Goal: Task Accomplishment & Management: Complete application form

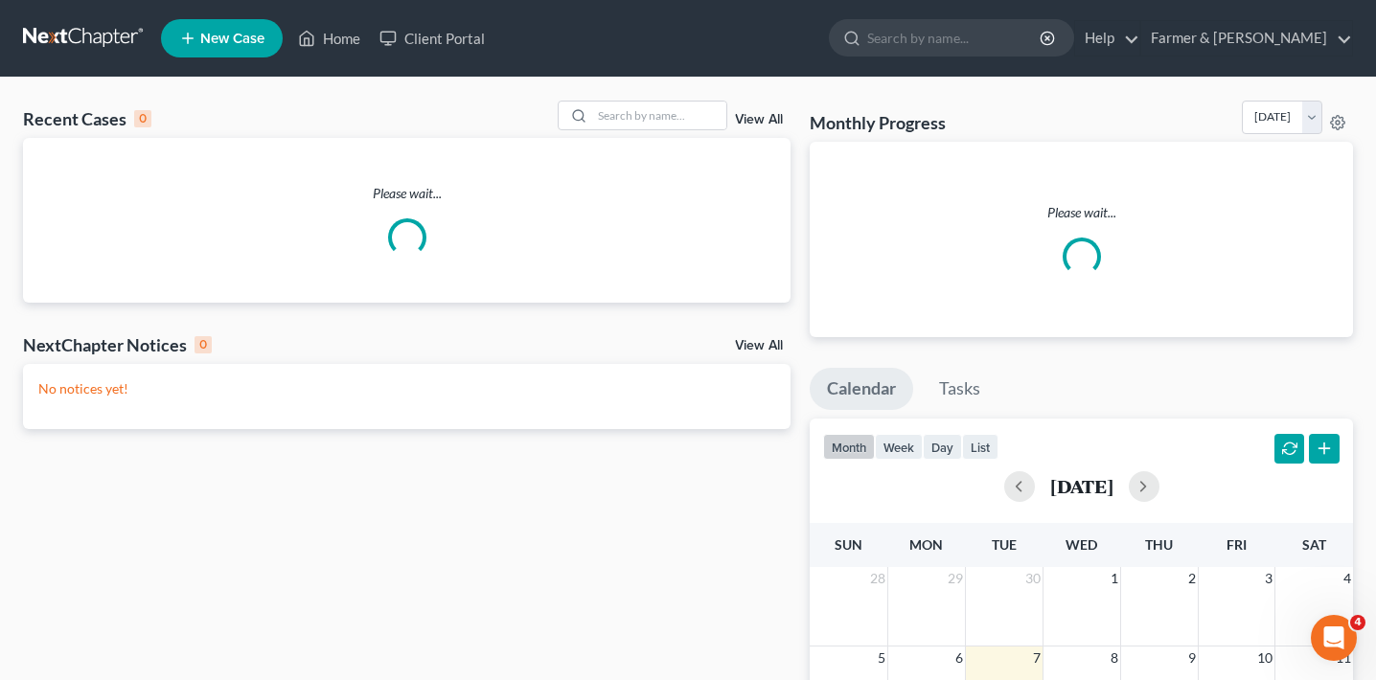
click at [778, 120] on link "View All" at bounding box center [759, 119] width 48 height 13
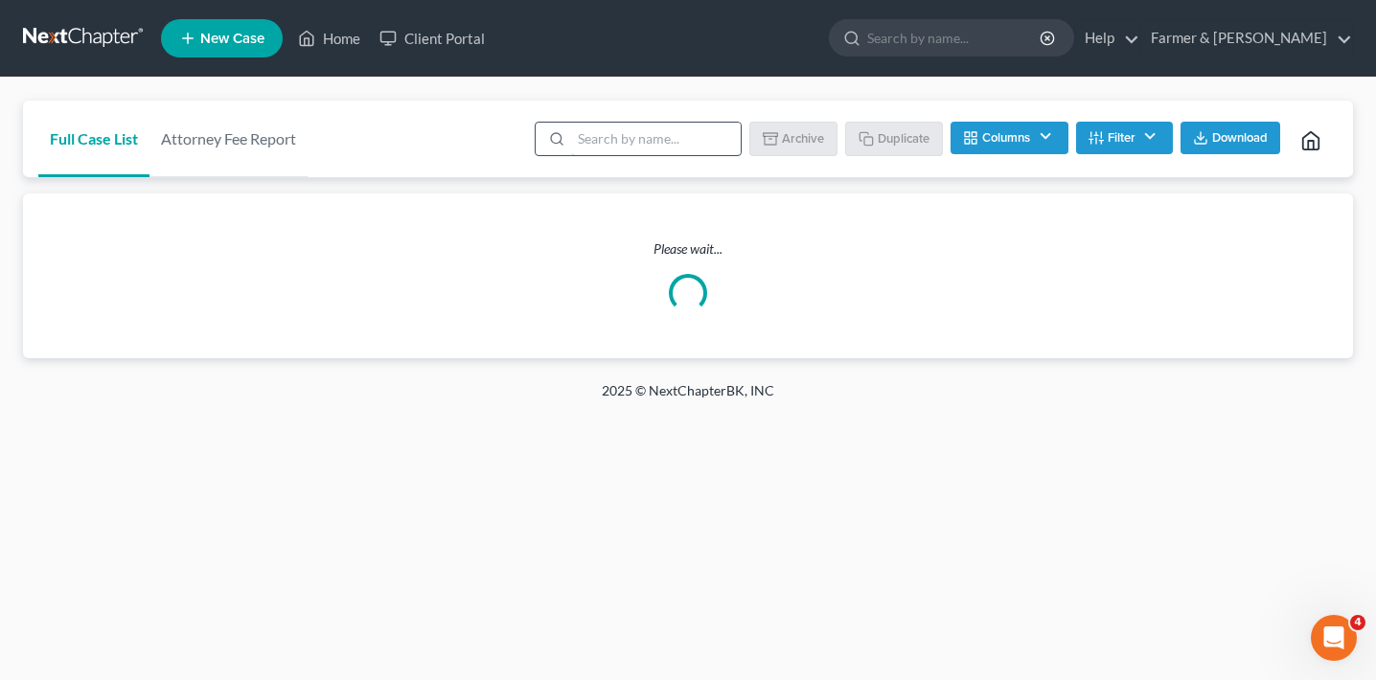
click at [642, 141] on input "search" at bounding box center [656, 139] width 170 height 33
type input "purefide"
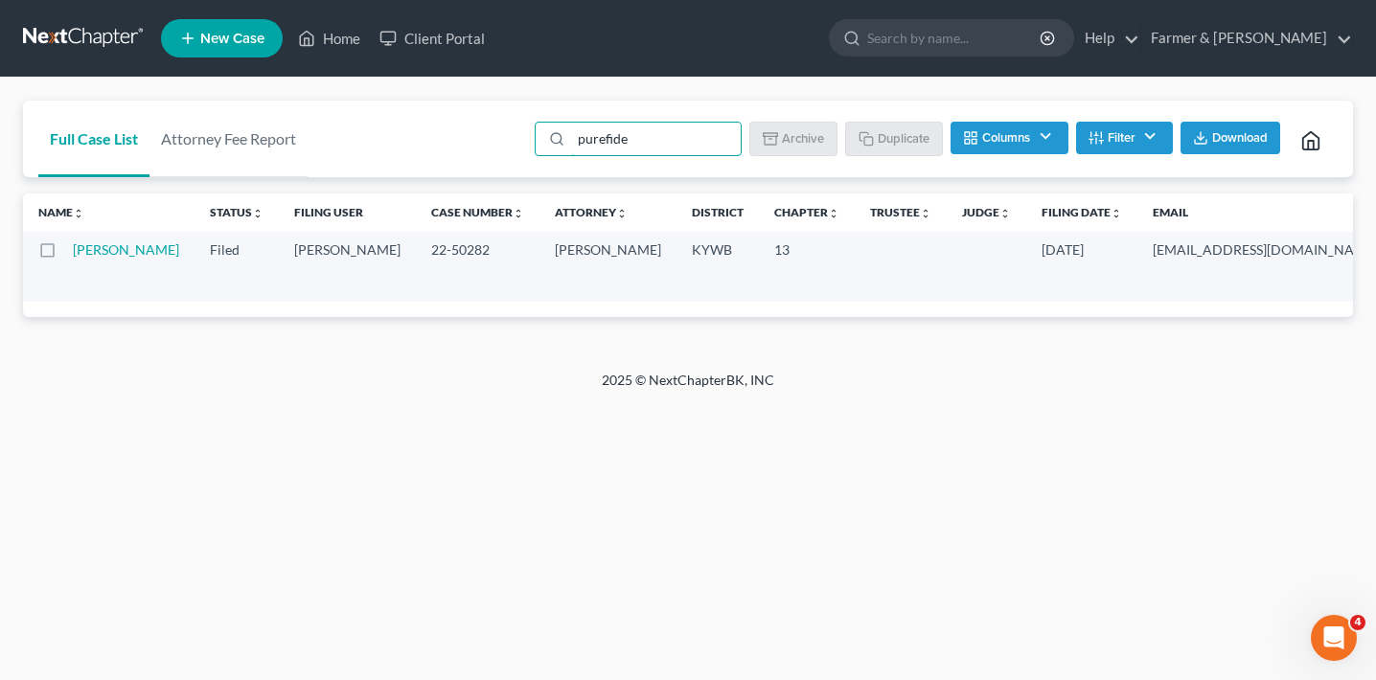
click at [65, 255] on label at bounding box center [65, 255] width 0 height 0
click at [73, 253] on input "checkbox" at bounding box center [79, 246] width 12 height 12
checkbox input "true"
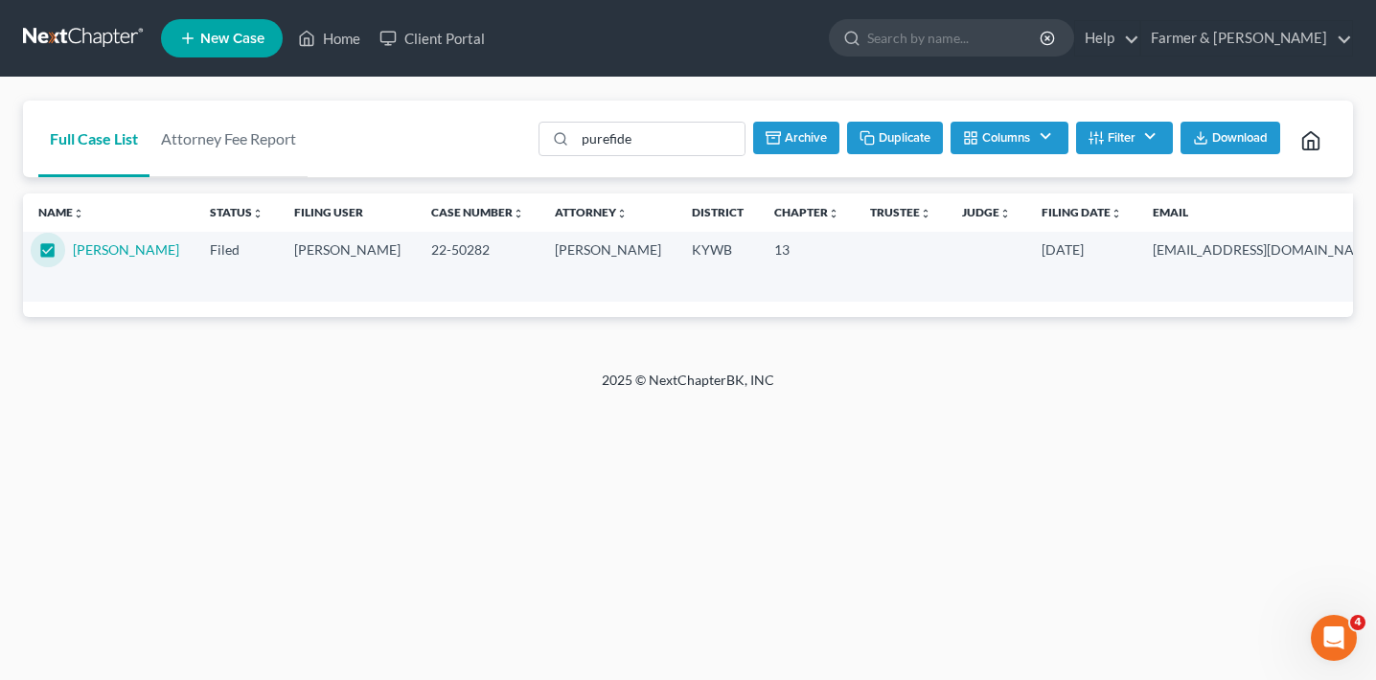
click at [912, 132] on button "Duplicate" at bounding box center [895, 138] width 96 height 33
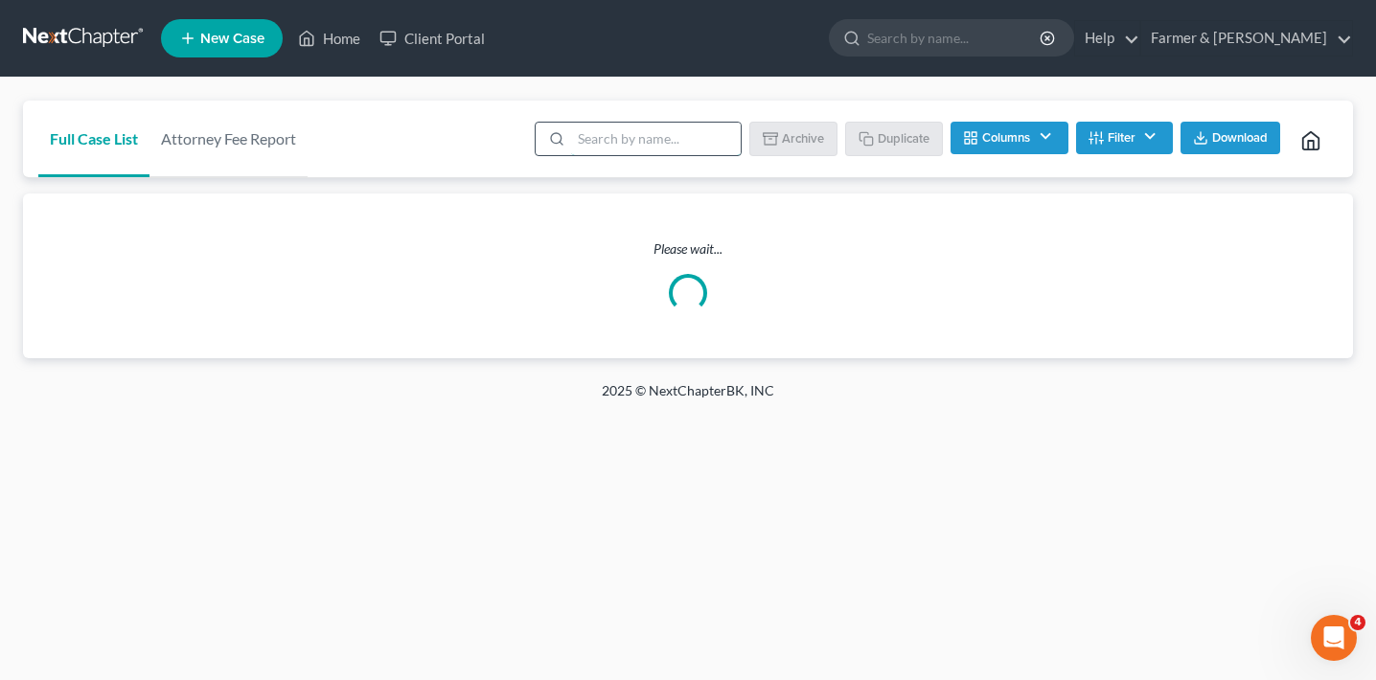
click at [615, 138] on input "search" at bounding box center [656, 139] width 170 height 33
type input "purefide"
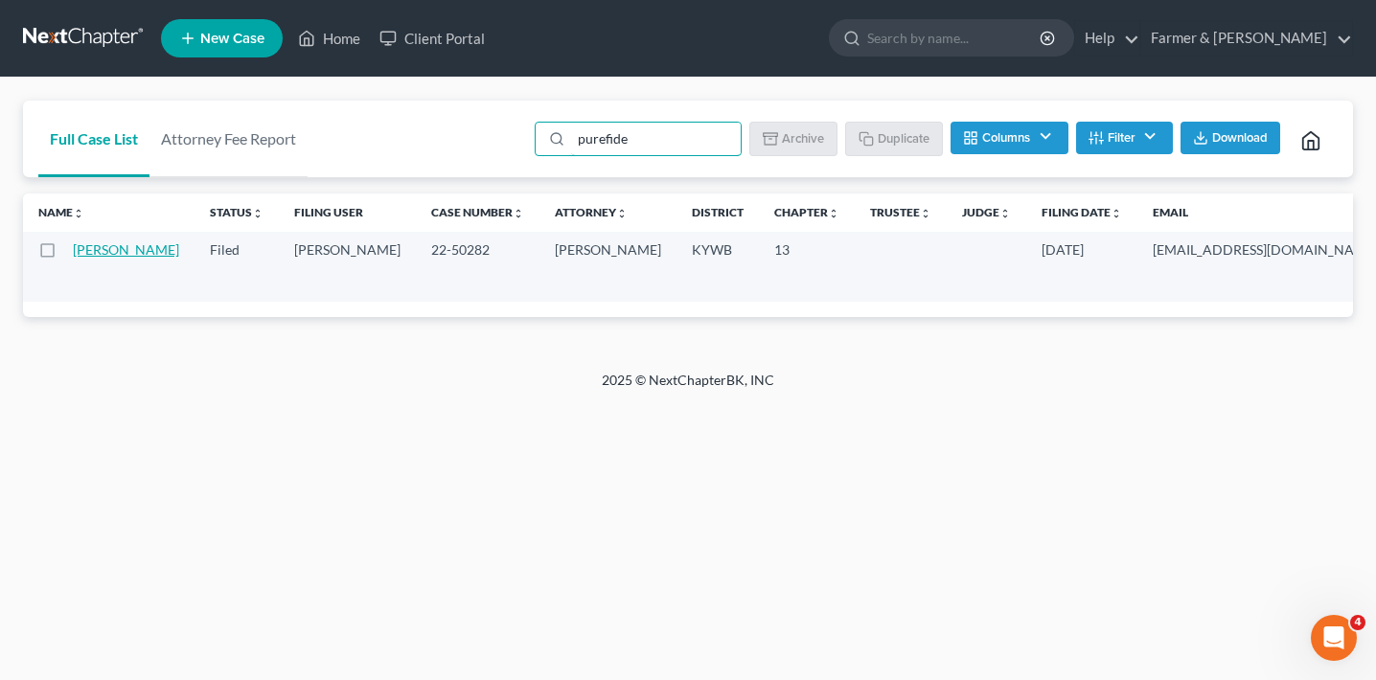
click at [105, 258] on link "[PERSON_NAME]" at bounding box center [126, 249] width 106 height 16
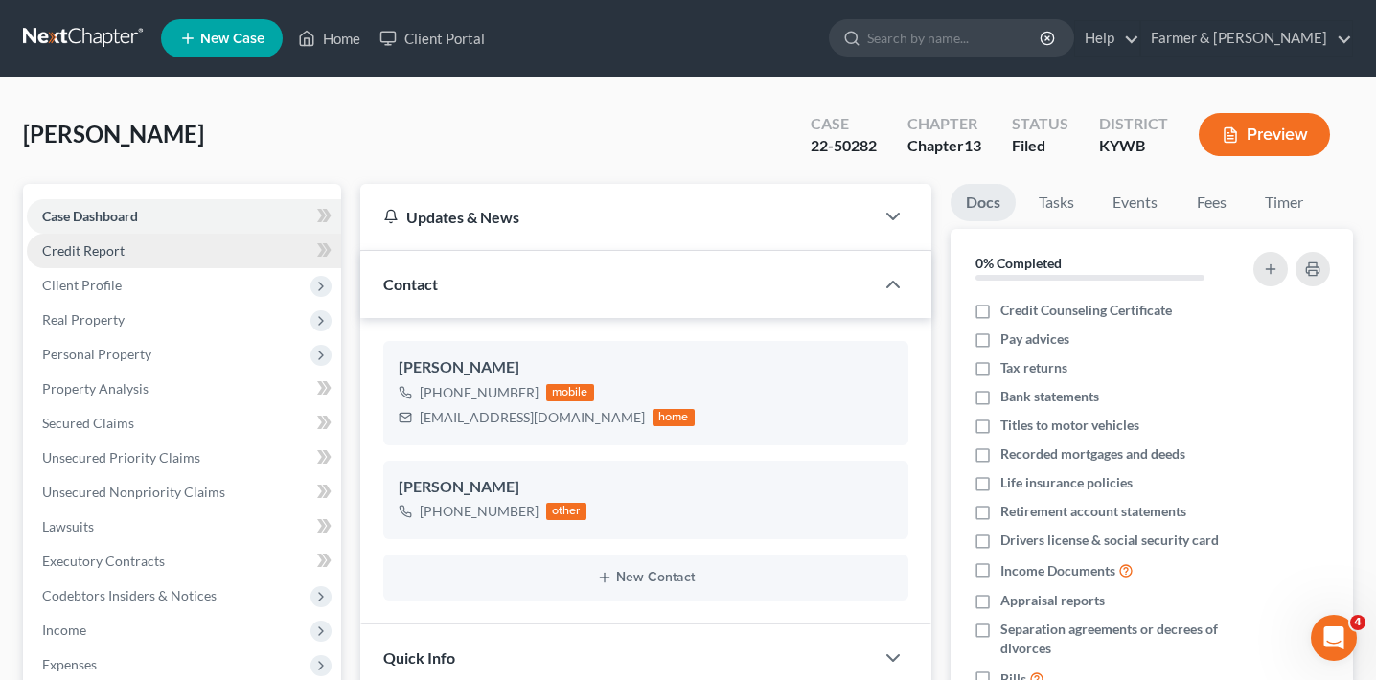
click at [166, 262] on link "Credit Report" at bounding box center [184, 251] width 314 height 34
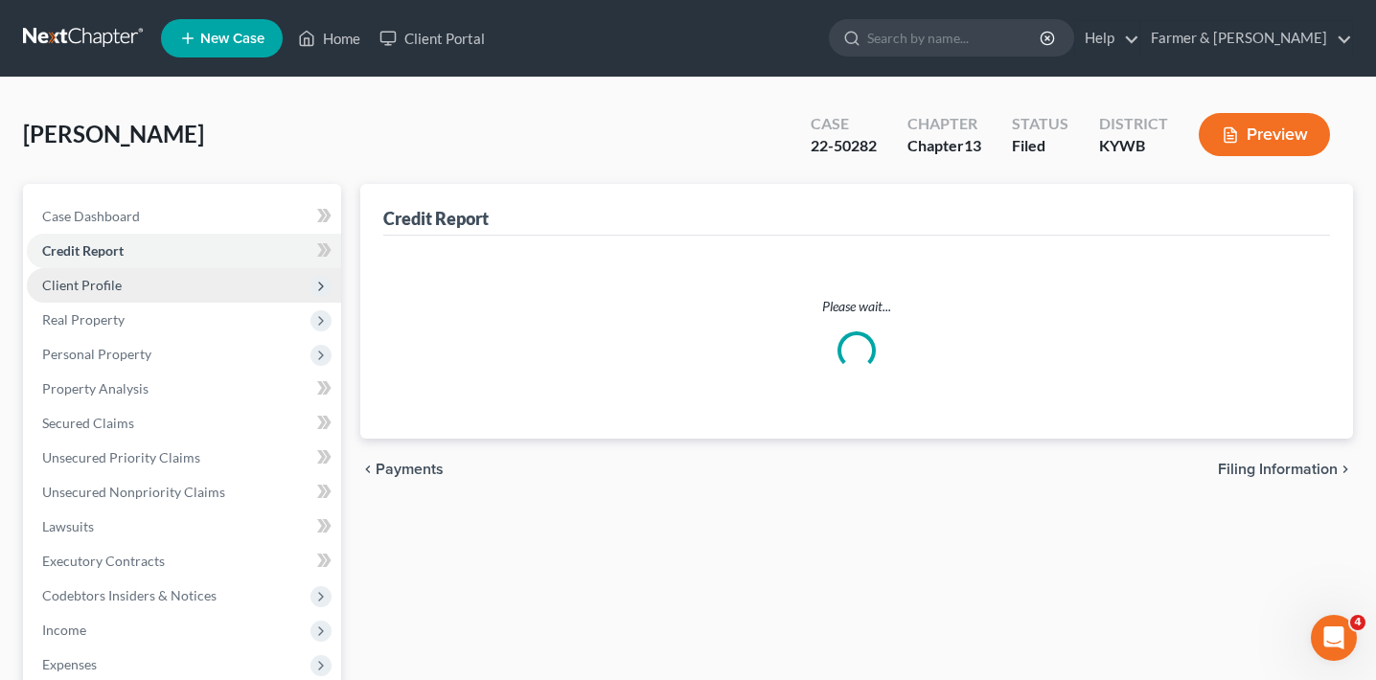
click at [165, 286] on span "Client Profile" at bounding box center [184, 285] width 314 height 34
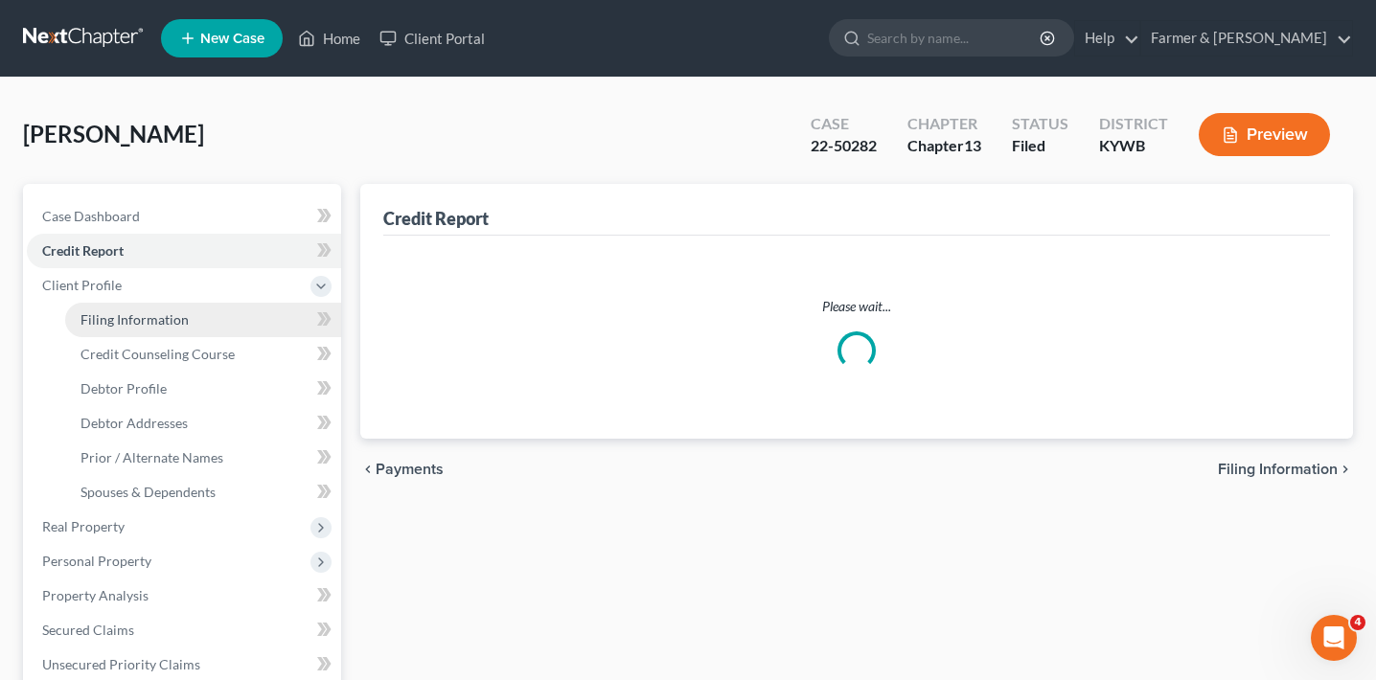
click at [165, 324] on span "Filing Information" at bounding box center [134, 319] width 108 height 16
select select "1"
select select "0"
select select "3"
select select "33"
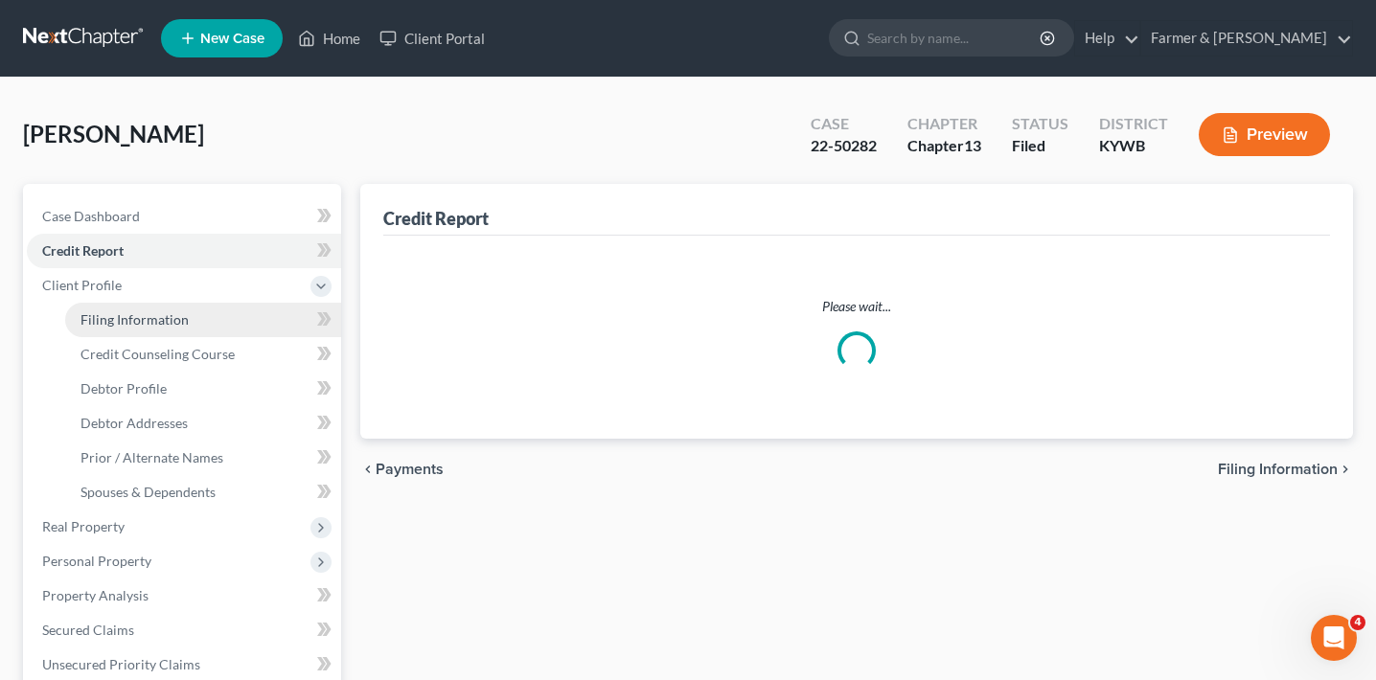
select select "2"
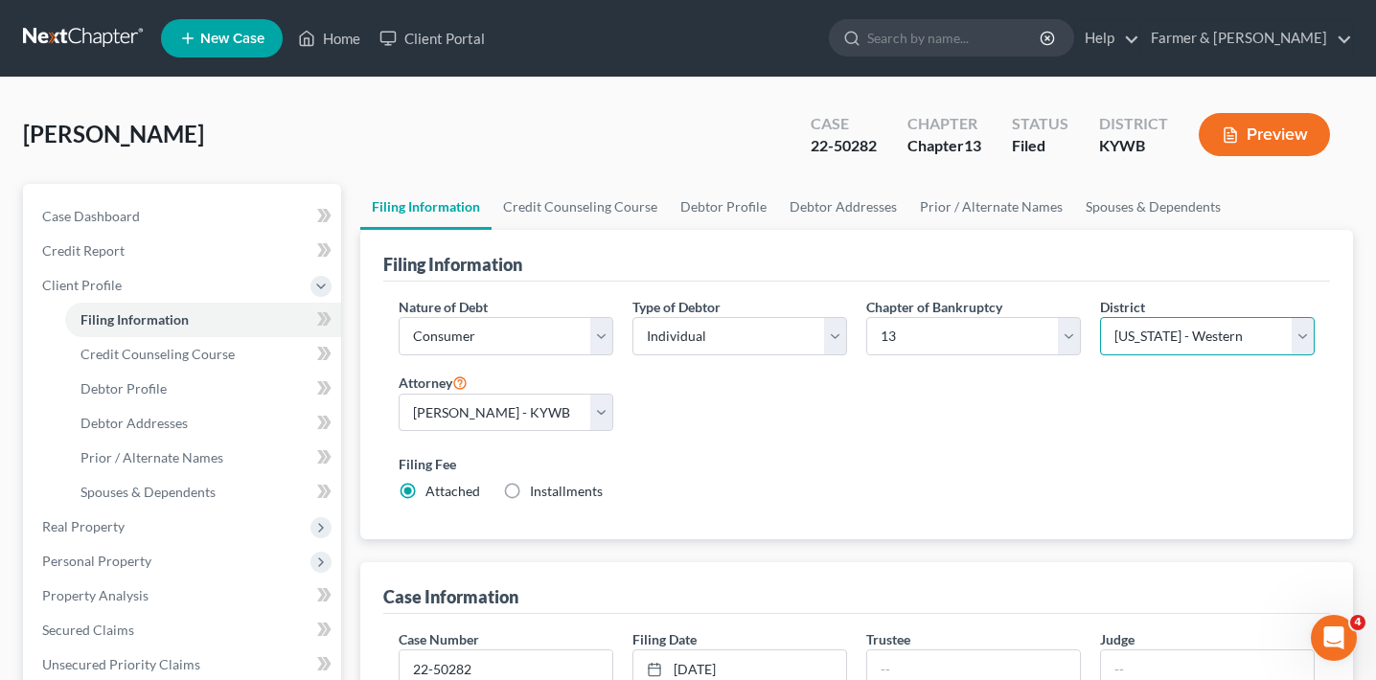
click at [1218, 336] on select "Select Alabama - Middle Alabama - Northern Alabama - Southern Alaska Arizona Ar…" at bounding box center [1207, 336] width 215 height 38
select select "32"
click at [1100, 317] on select "Select Alabama - Middle Alabama - Northern Alabama - Southern Alaska Arizona Ar…" at bounding box center [1207, 336] width 215 height 38
click at [1188, 402] on div "Nature of Debt Select Business Consumer Other Nature of Business Select Clearin…" at bounding box center [856, 407] width 935 height 220
click at [343, 28] on link "Home" at bounding box center [328, 38] width 81 height 34
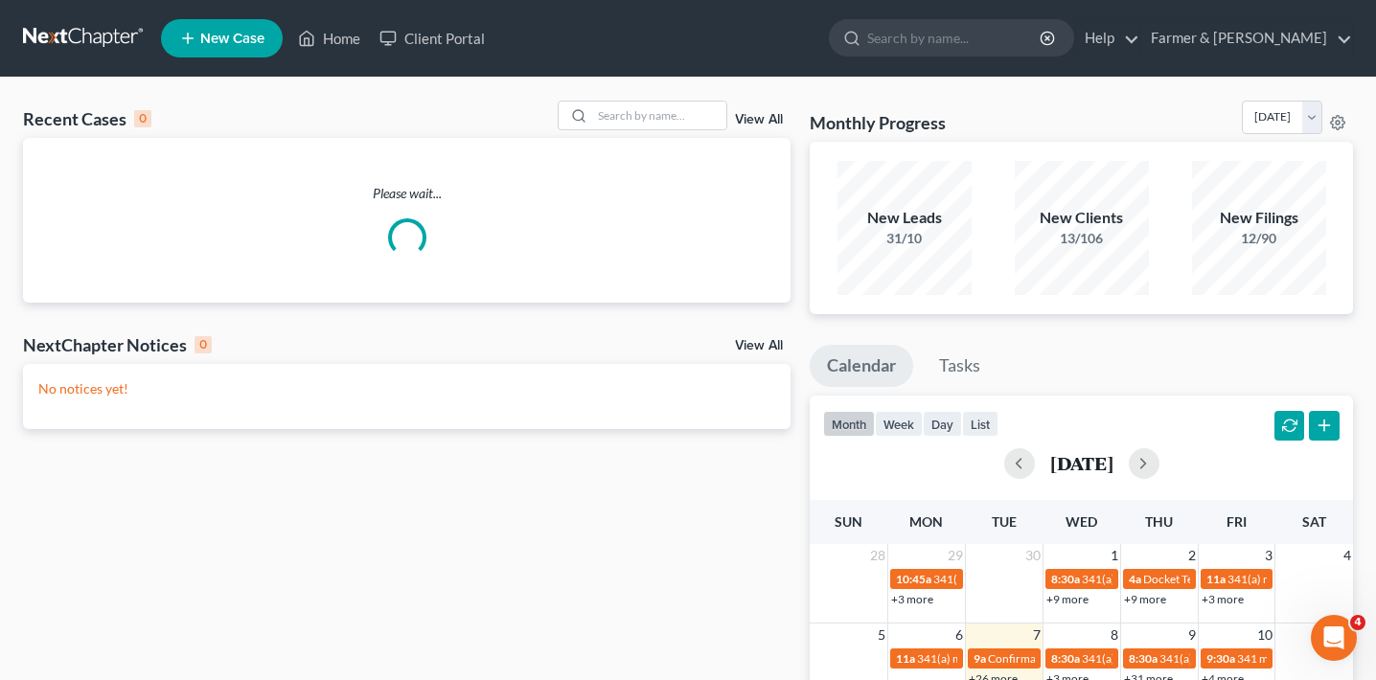
click at [766, 120] on link "View All" at bounding box center [759, 119] width 48 height 13
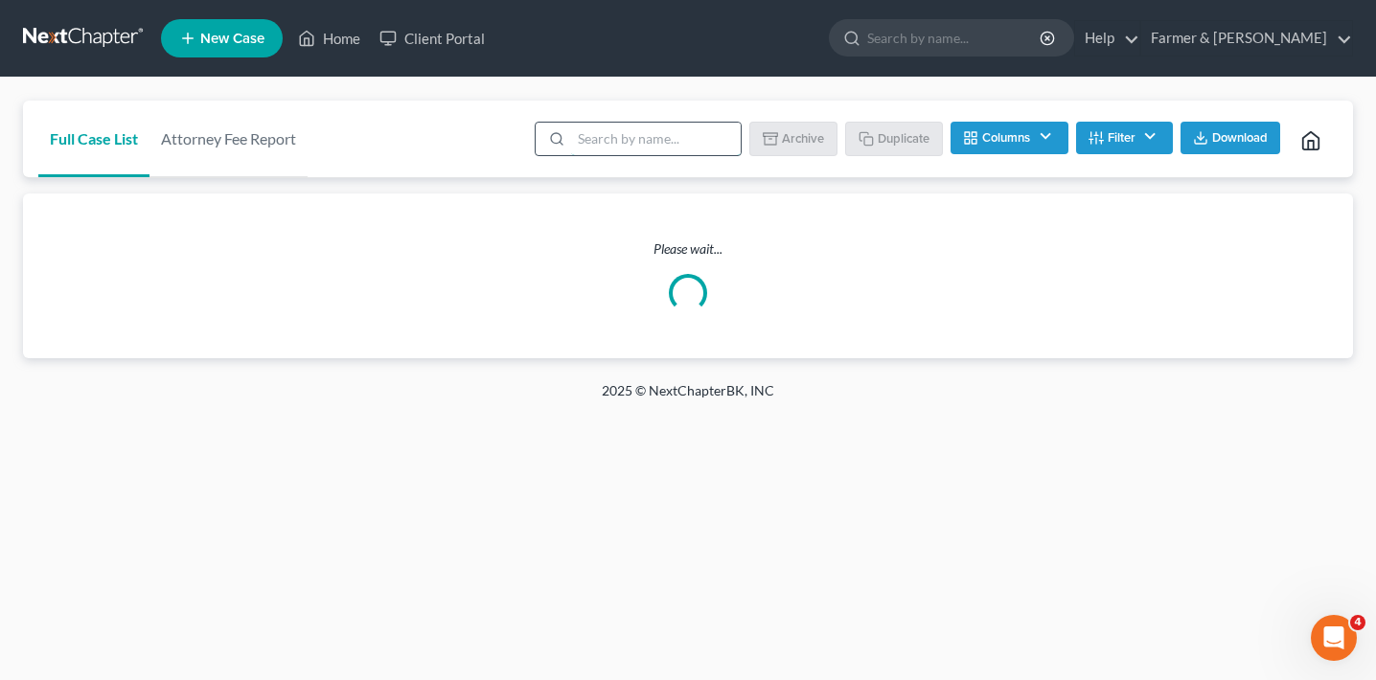
click at [646, 145] on input "search" at bounding box center [656, 139] width 170 height 33
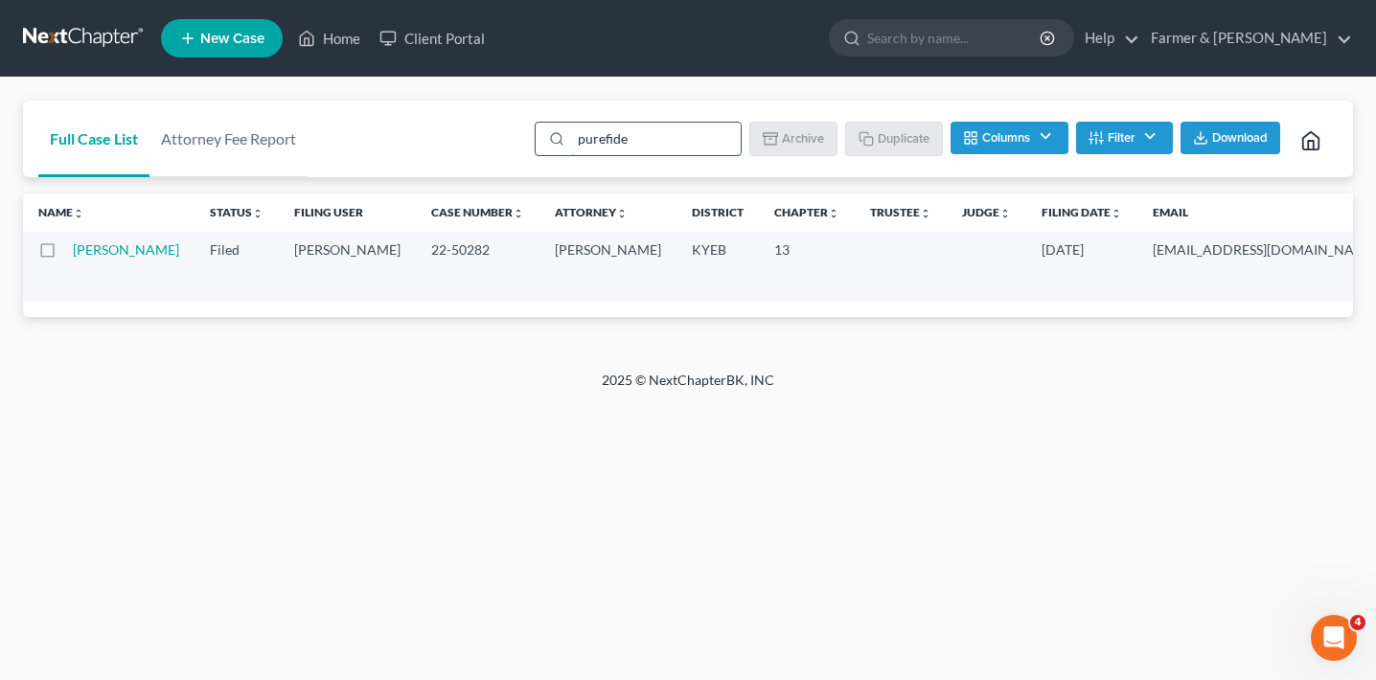
type input "purefide"
click at [65, 255] on label at bounding box center [65, 255] width 0 height 0
click at [73, 249] on input "checkbox" at bounding box center [79, 246] width 12 height 12
checkbox input "true"
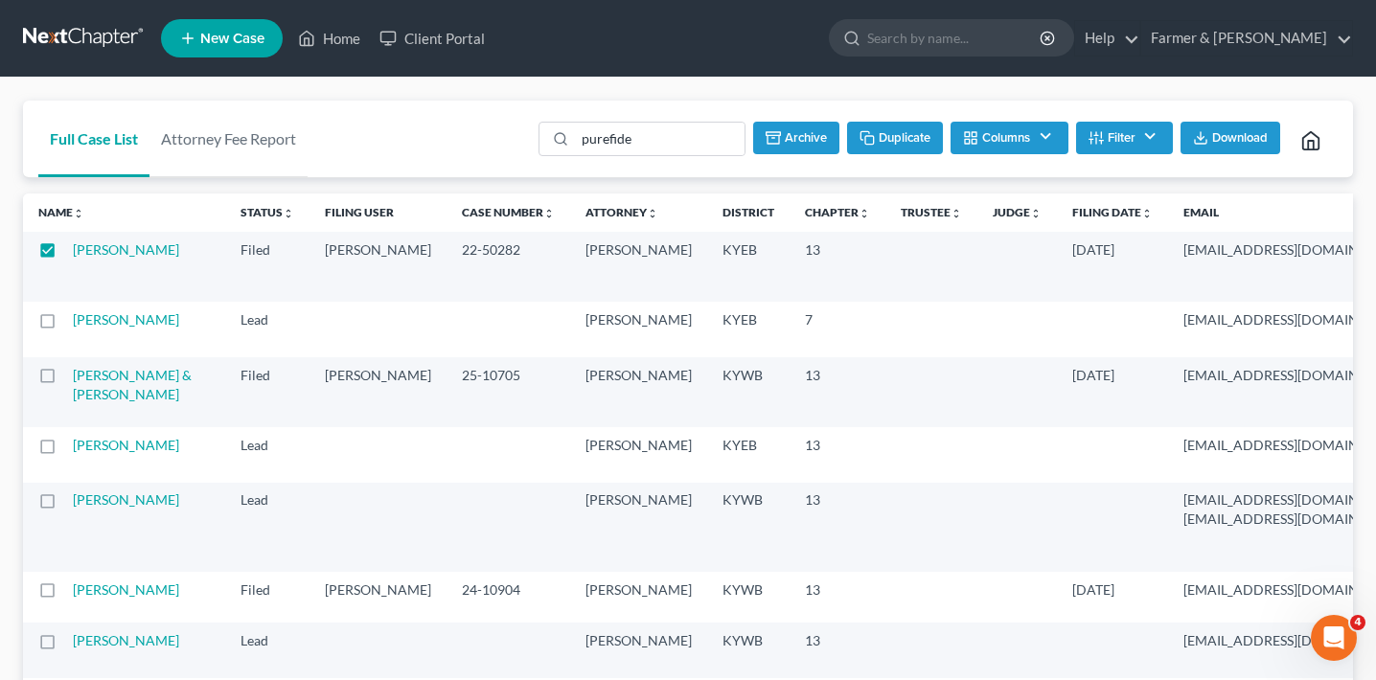
click at [893, 138] on button "Duplicate" at bounding box center [895, 138] width 96 height 33
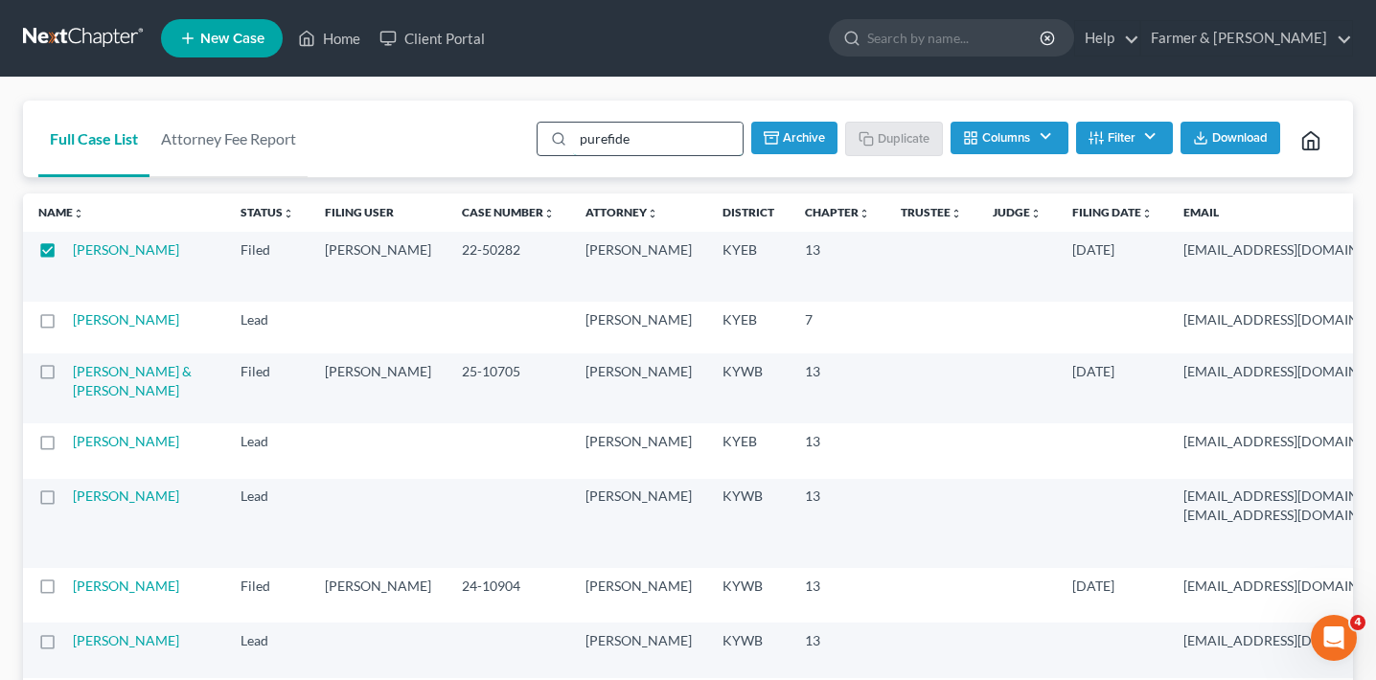
click at [666, 135] on input "purefide" at bounding box center [658, 139] width 170 height 33
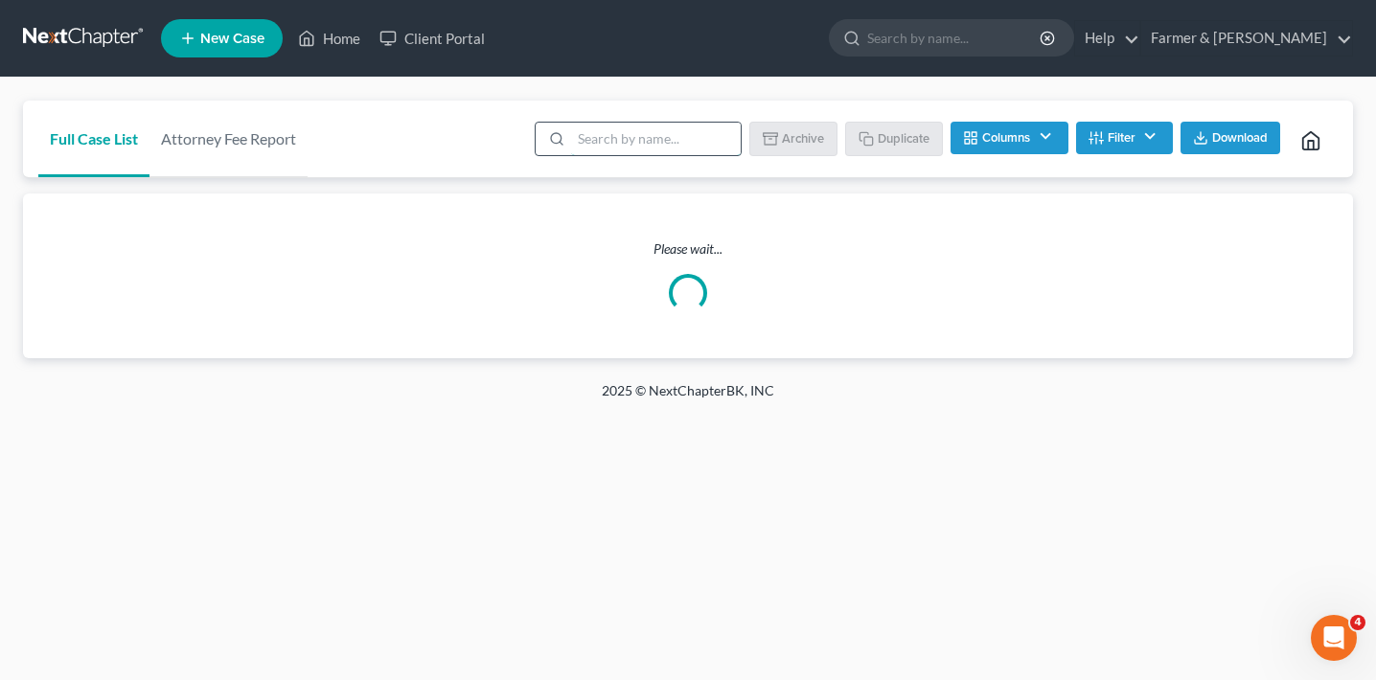
click at [646, 140] on input "search" at bounding box center [656, 139] width 170 height 33
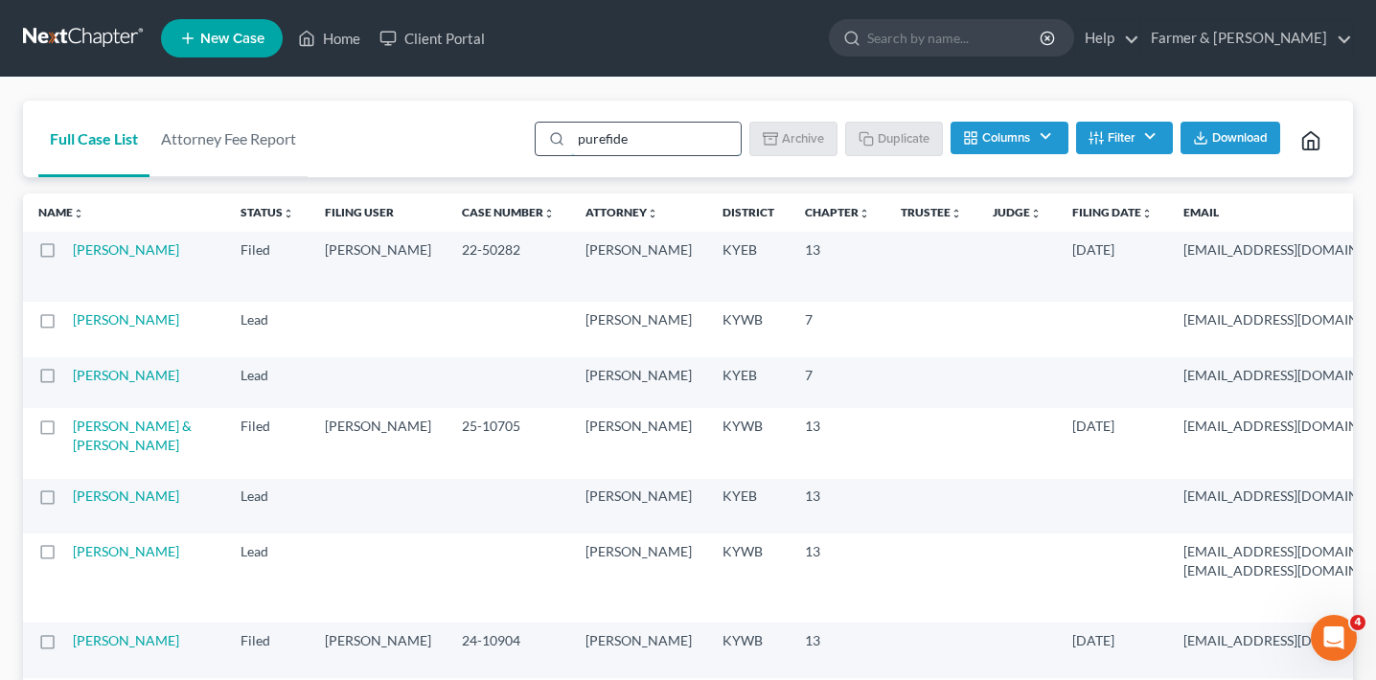
click at [695, 135] on input "purefide" at bounding box center [656, 139] width 170 height 33
click at [668, 135] on input "purefide" at bounding box center [656, 139] width 170 height 33
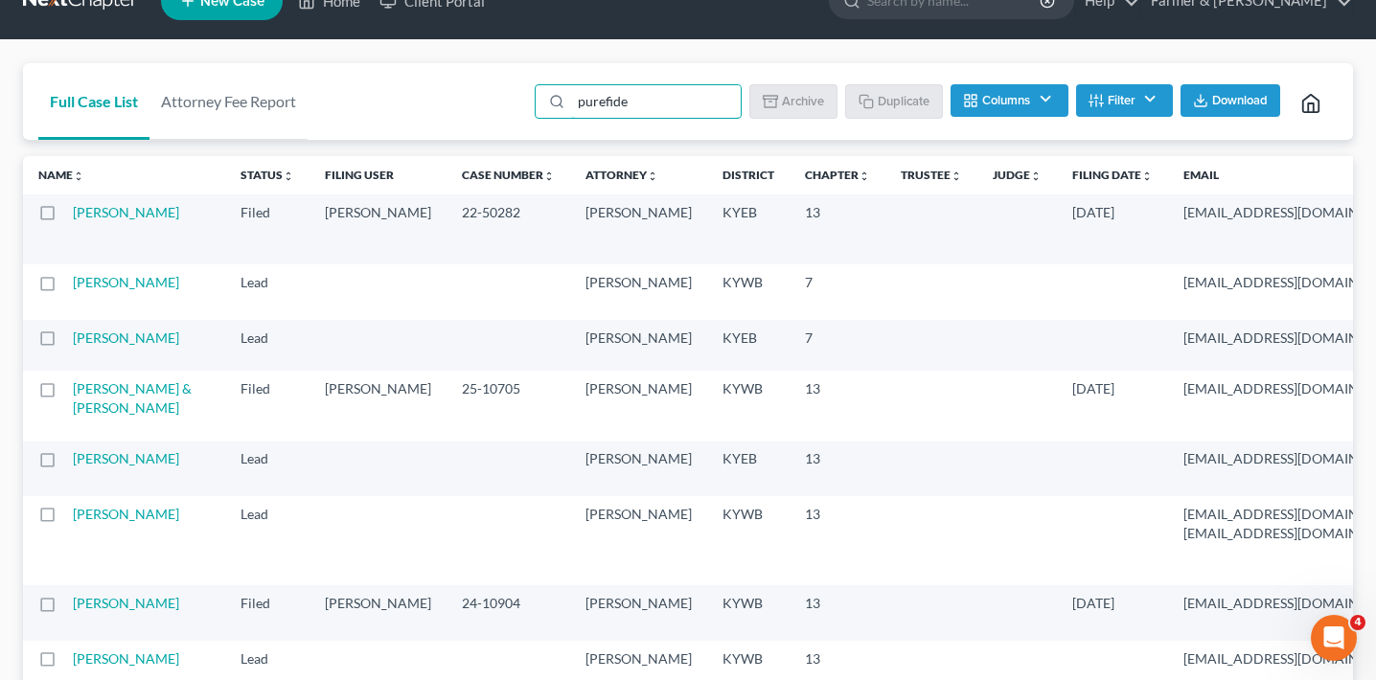
scroll to position [49, 0]
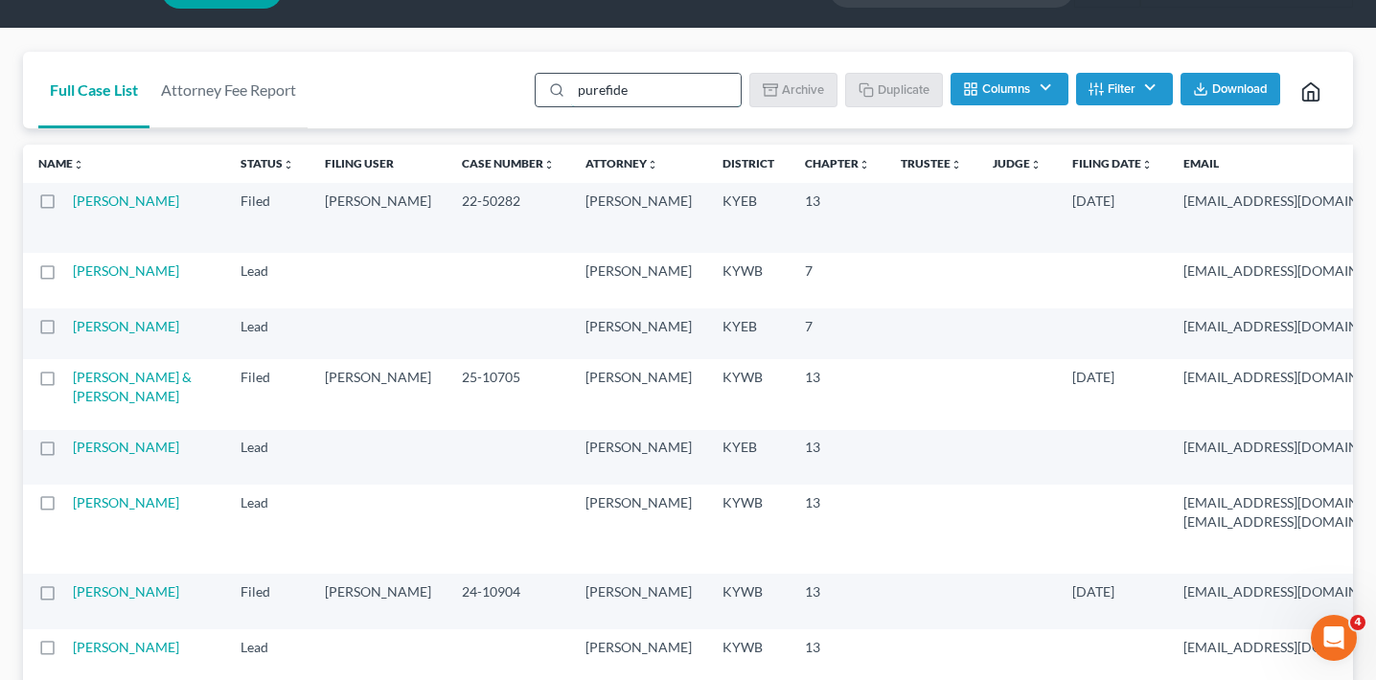
click at [671, 93] on input "purefide" at bounding box center [656, 90] width 170 height 33
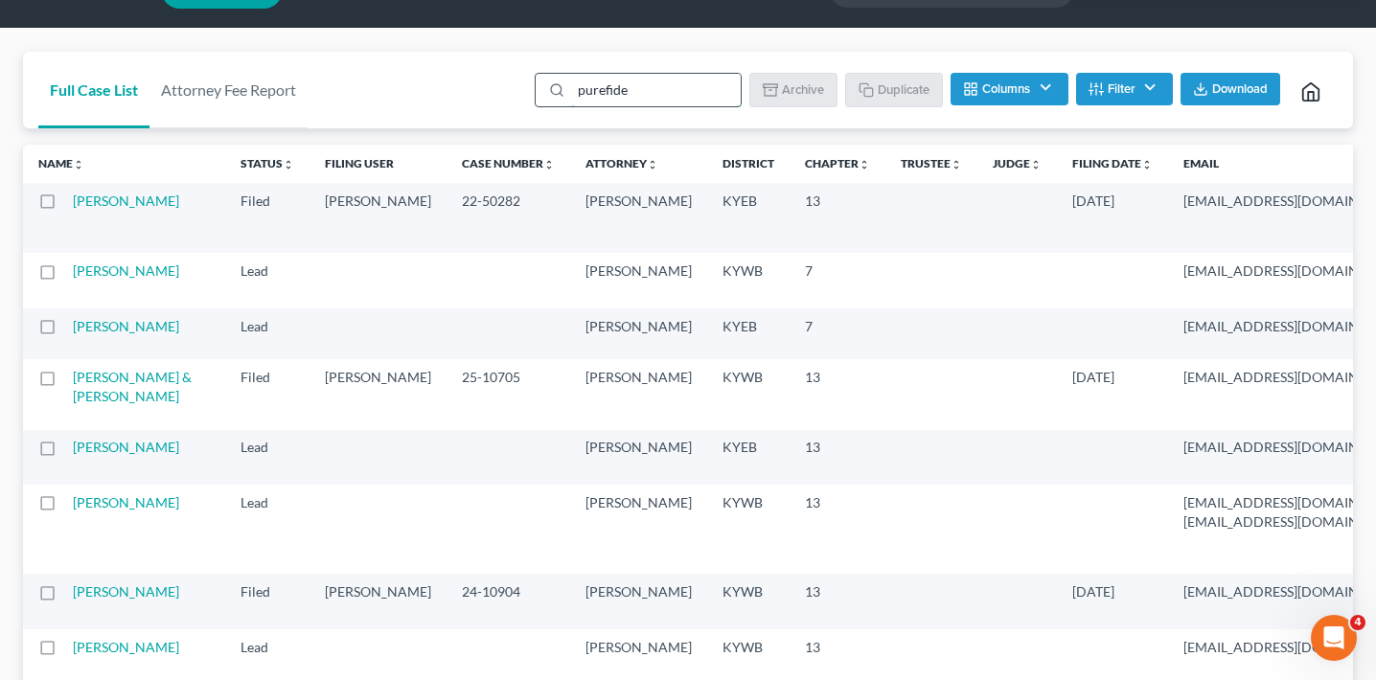
paste input "purefide"
click at [672, 88] on input "purefidepurefide" at bounding box center [656, 90] width 170 height 33
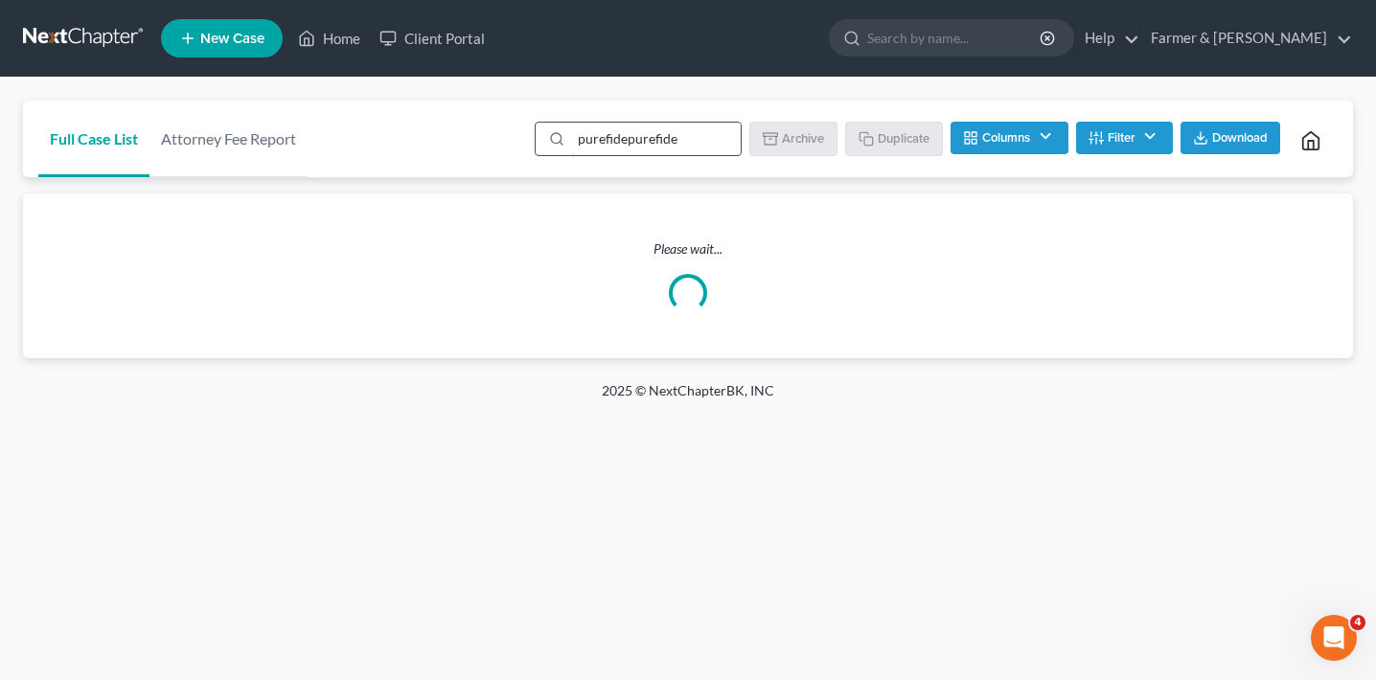
scroll to position [0, 0]
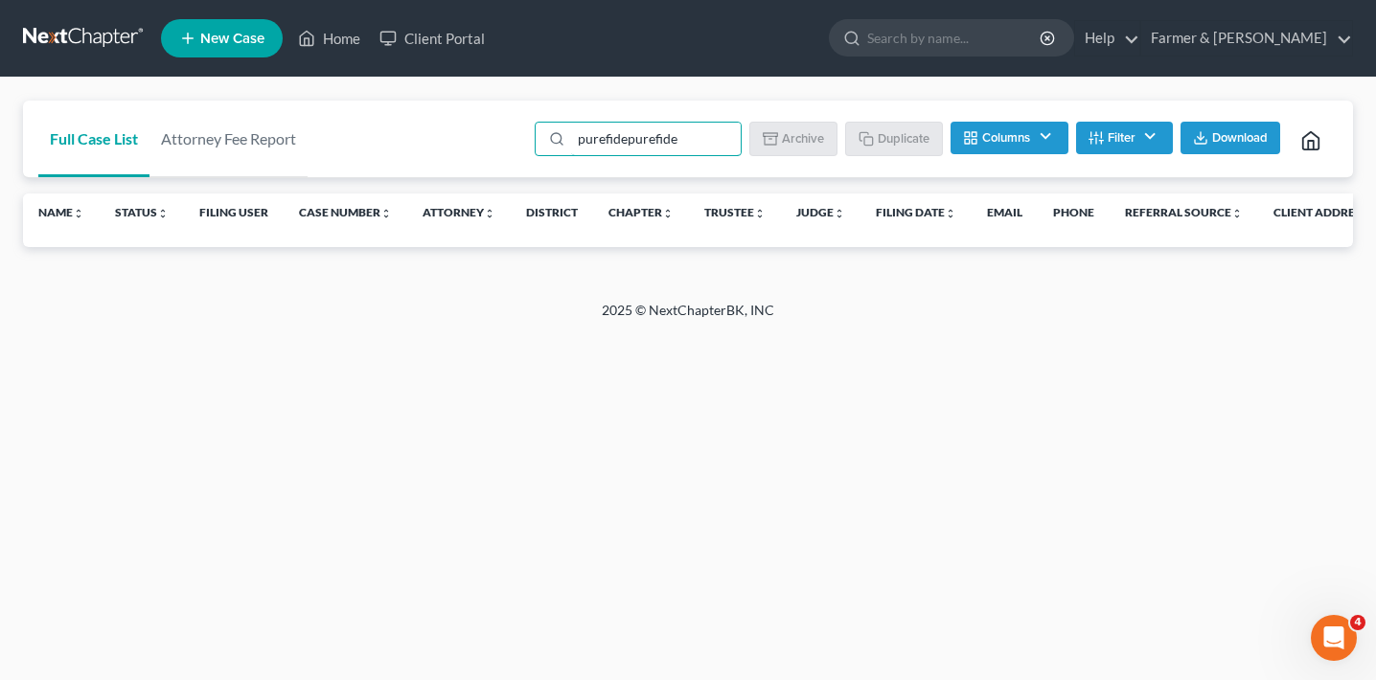
paste input "search"
type input "purefide"
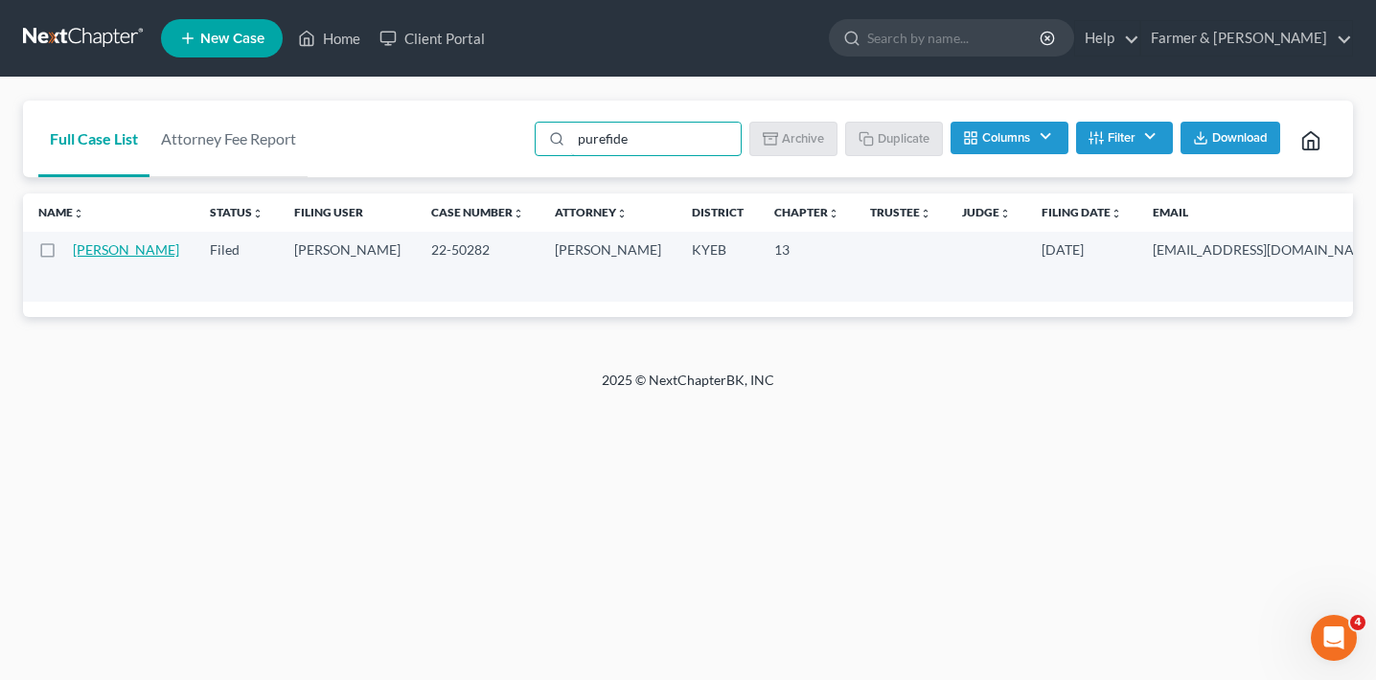
click at [99, 257] on link "[PERSON_NAME]" at bounding box center [126, 249] width 106 height 16
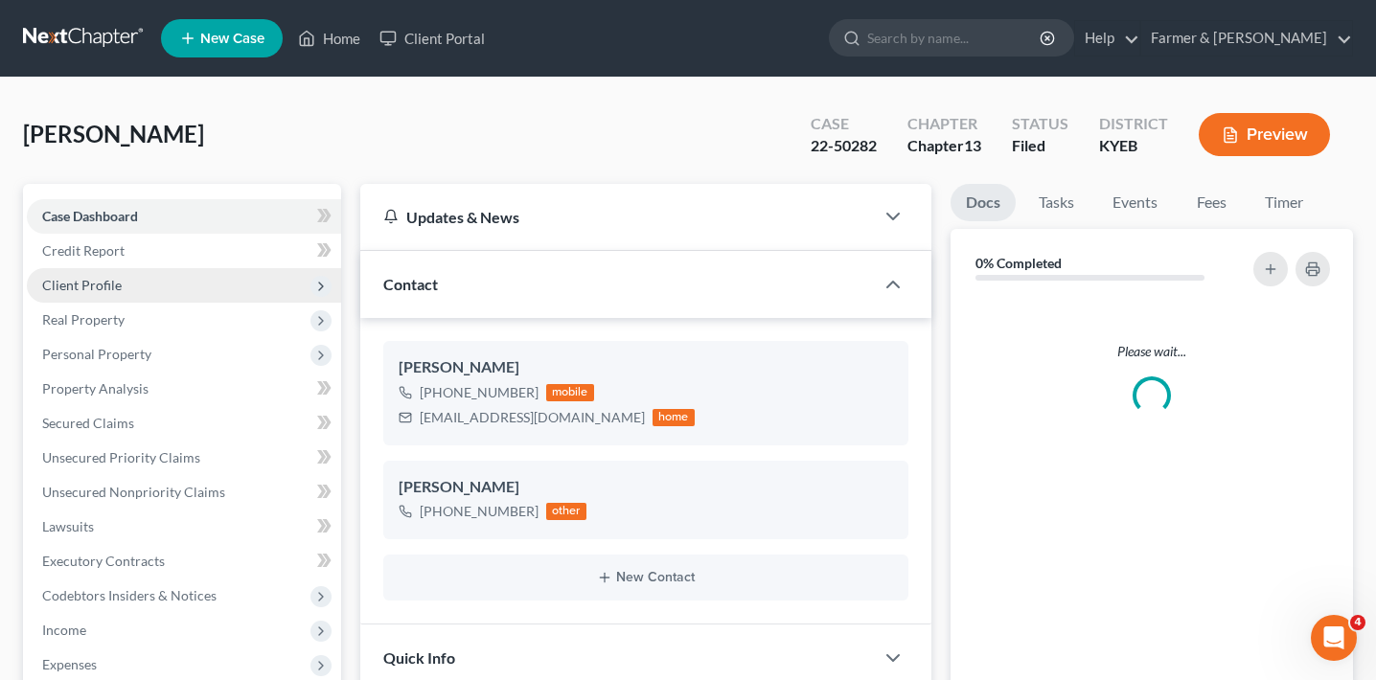
click at [193, 272] on span "Client Profile" at bounding box center [184, 285] width 314 height 34
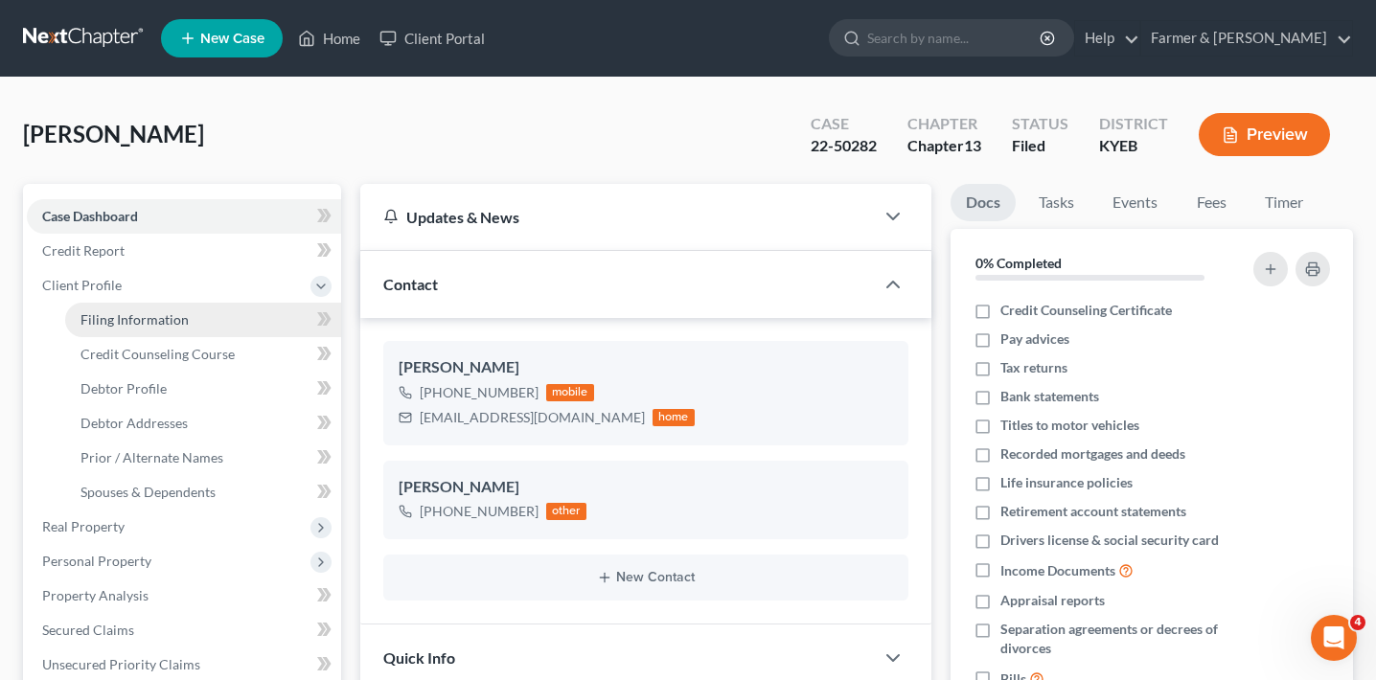
click at [189, 310] on link "Filing Information" at bounding box center [203, 320] width 276 height 34
select select "1"
select select "0"
select select "3"
select select "32"
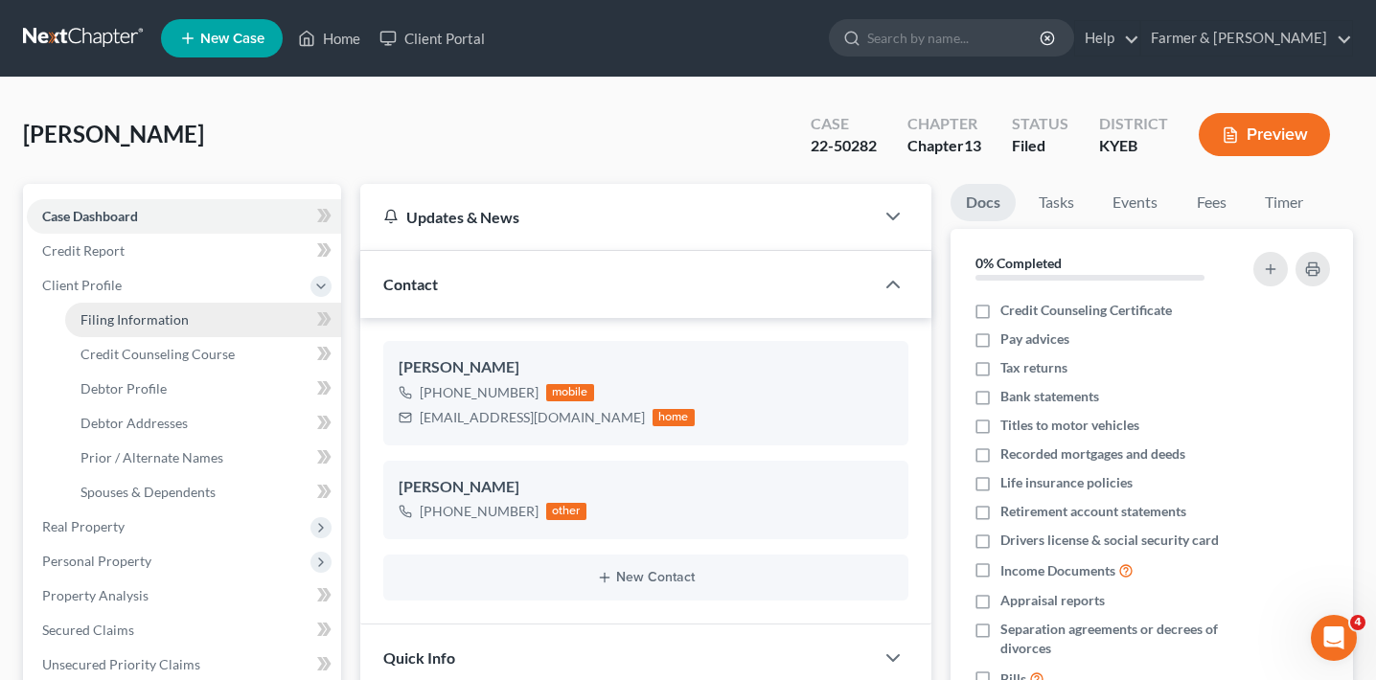
select select "2"
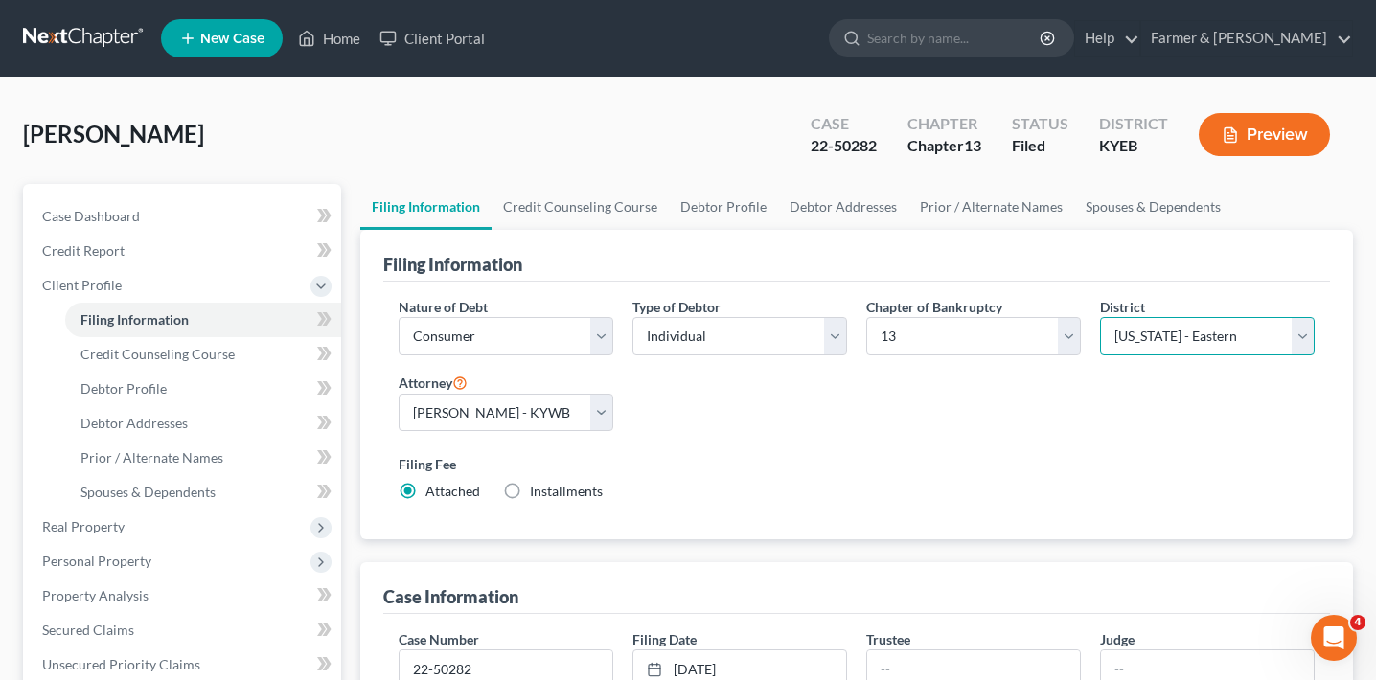
click at [1205, 330] on select "Select Alabama - Middle Alabama - Northern Alabama - Southern Alaska Arizona Ar…" at bounding box center [1207, 336] width 215 height 38
select select "61"
click at [1100, 317] on select "Select Alabama - Middle Alabama - Northern Alabama - Southern Alaska Arizona Ar…" at bounding box center [1207, 336] width 215 height 38
click at [1180, 426] on div "Nature of Debt Select Business Consumer Other Nature of Business Select Clearin…" at bounding box center [856, 407] width 935 height 220
click at [436, 31] on link "Client Portal" at bounding box center [432, 38] width 125 height 34
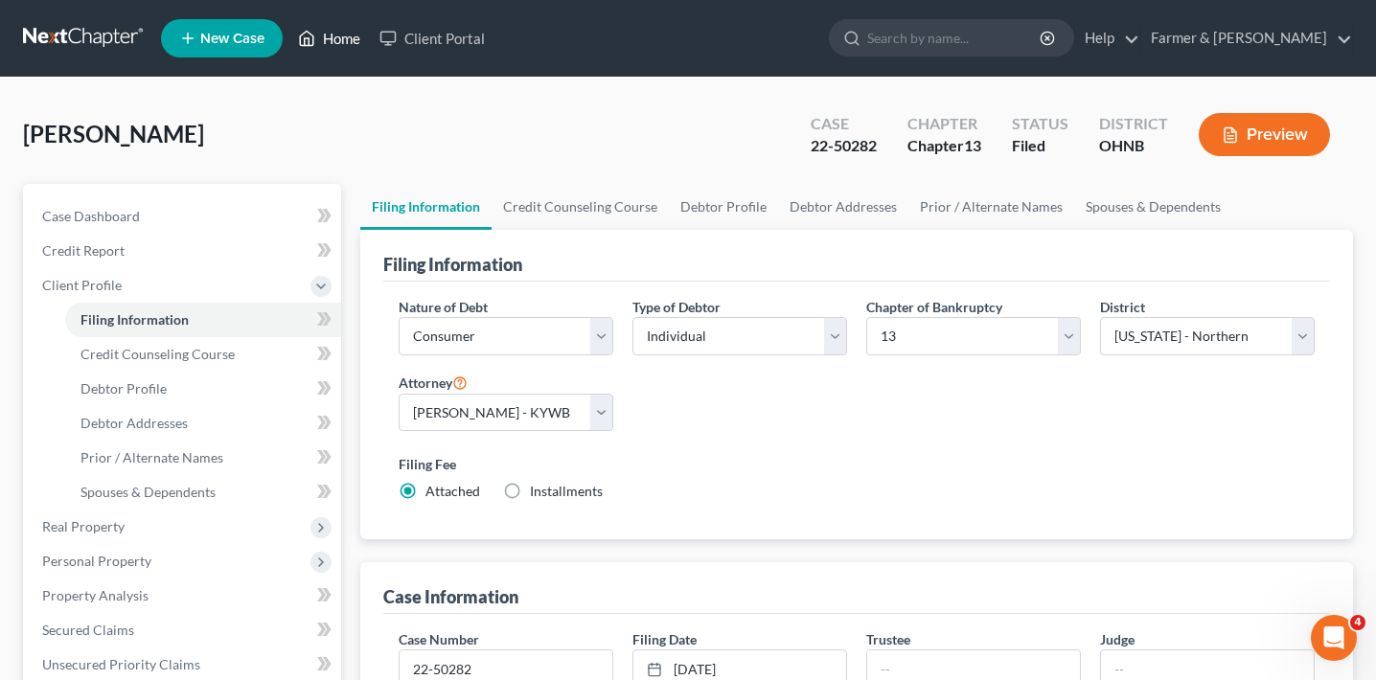
click at [312, 32] on icon at bounding box center [306, 38] width 17 height 23
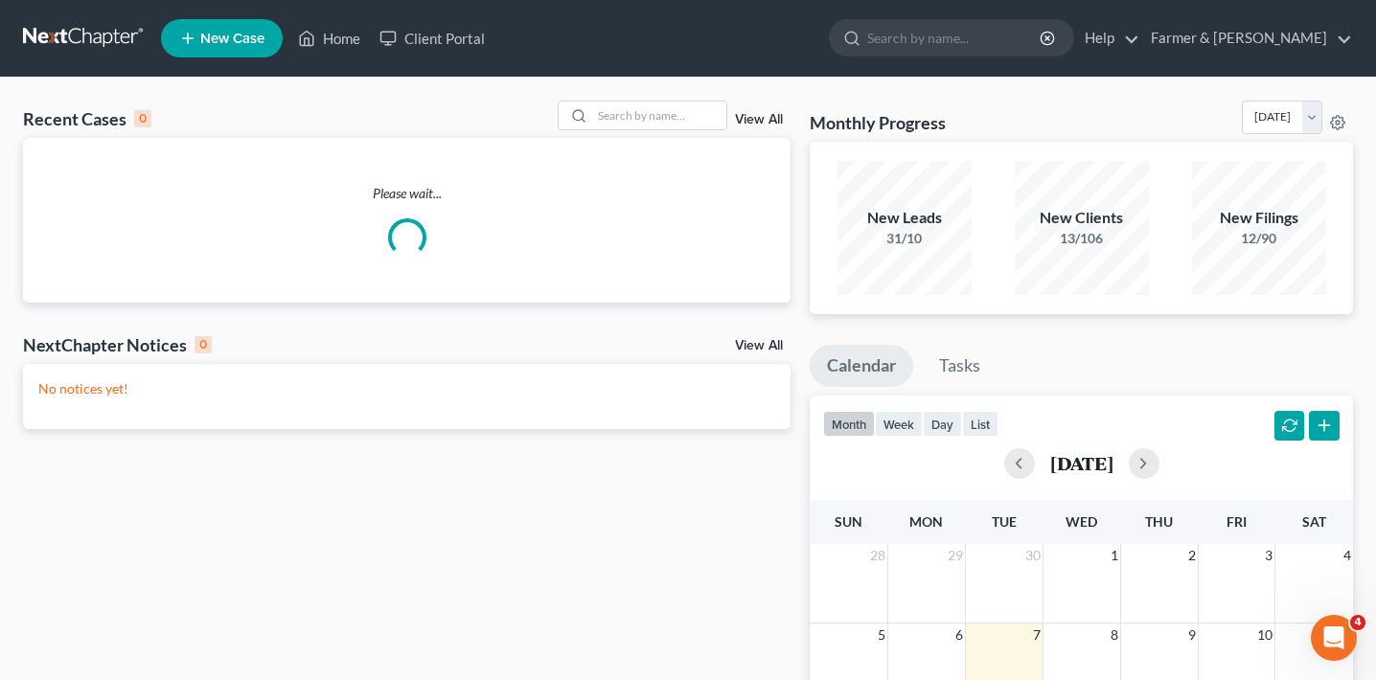
click at [759, 113] on link "View All" at bounding box center [759, 119] width 48 height 13
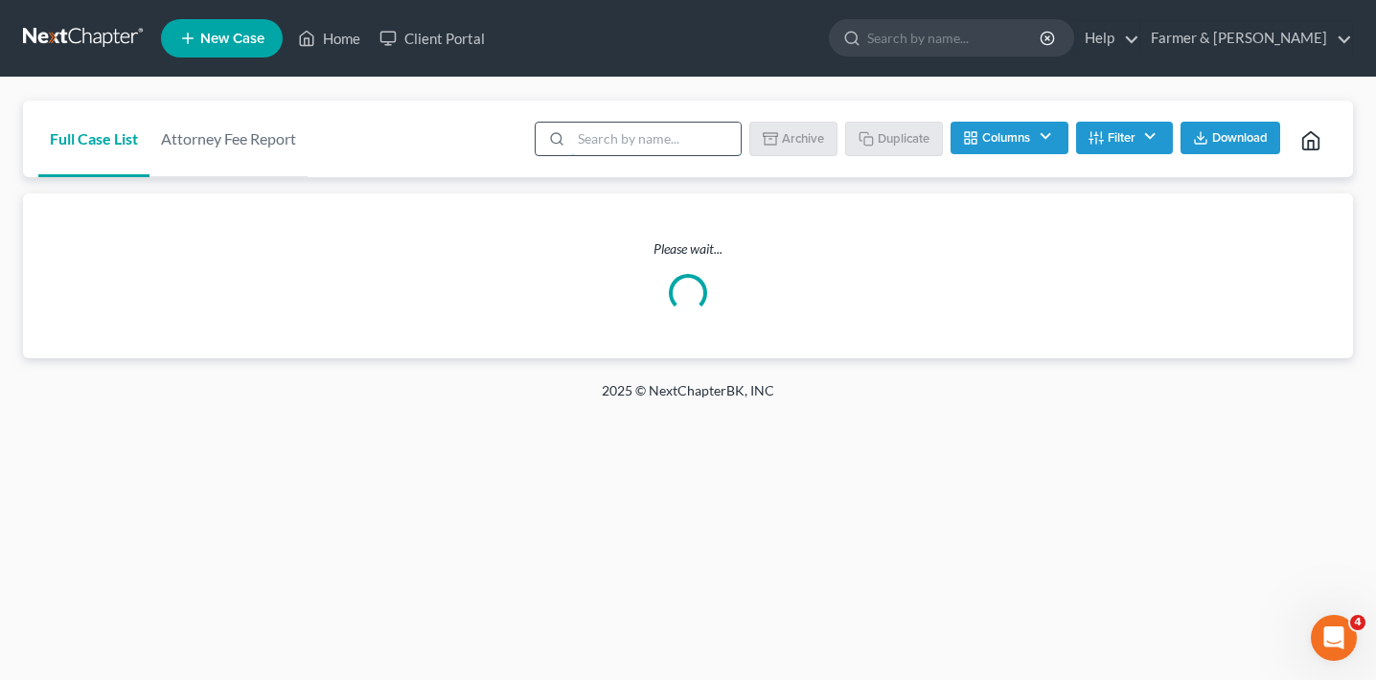
click at [657, 141] on input "search" at bounding box center [656, 139] width 170 height 33
type input "purefide"
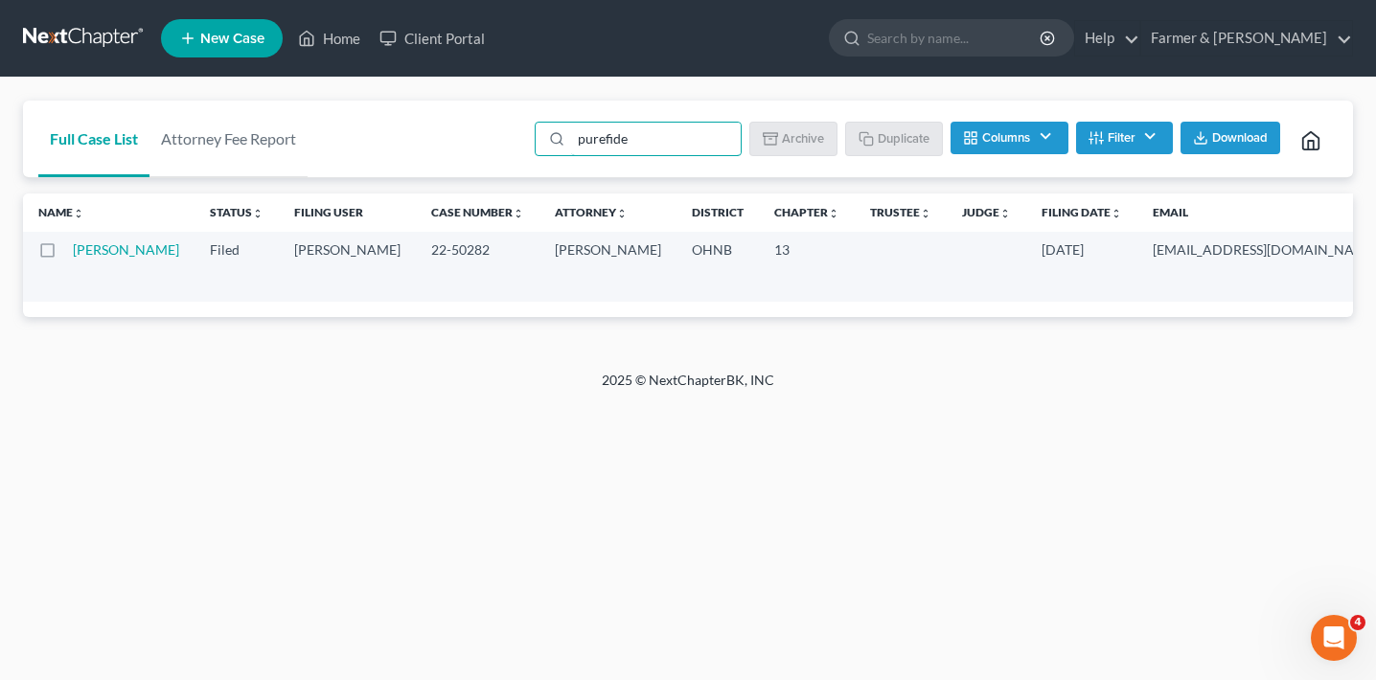
click at [65, 255] on label at bounding box center [65, 255] width 0 height 0
click at [73, 251] on input "checkbox" at bounding box center [79, 246] width 12 height 12
checkbox input "true"
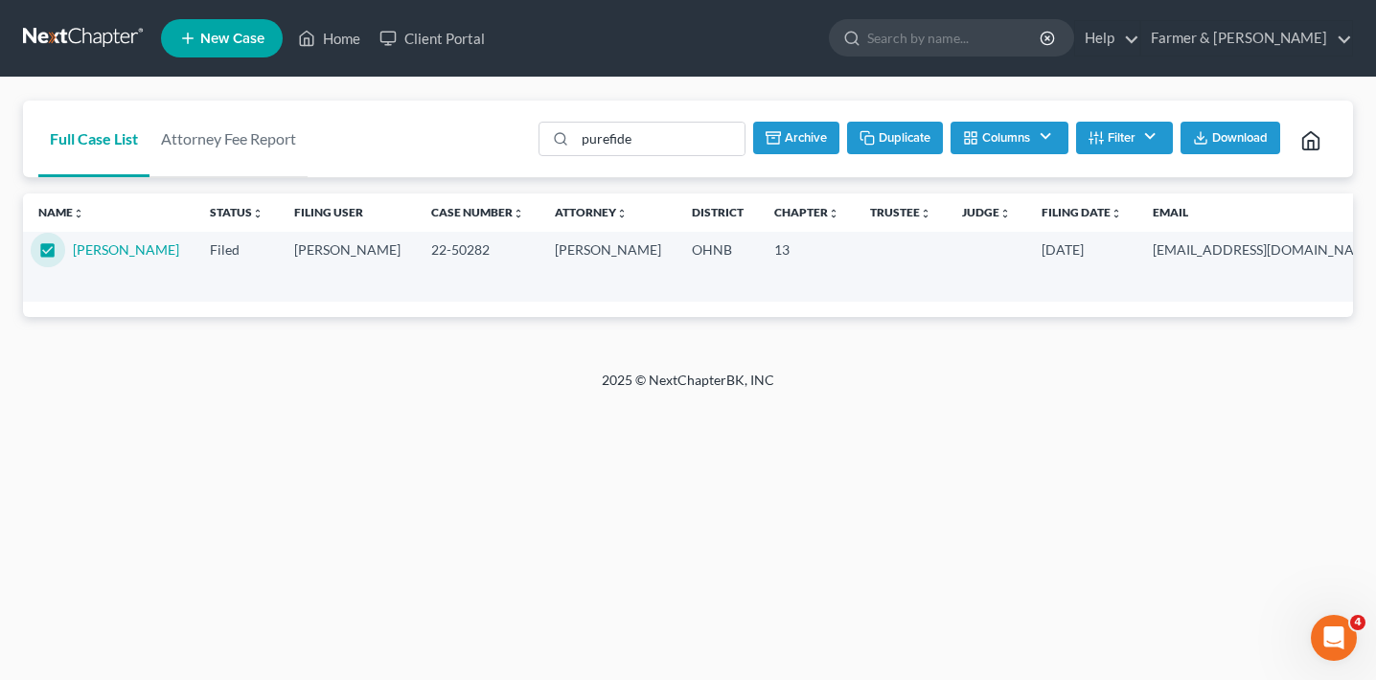
click at [879, 138] on button "Duplicate" at bounding box center [895, 138] width 96 height 33
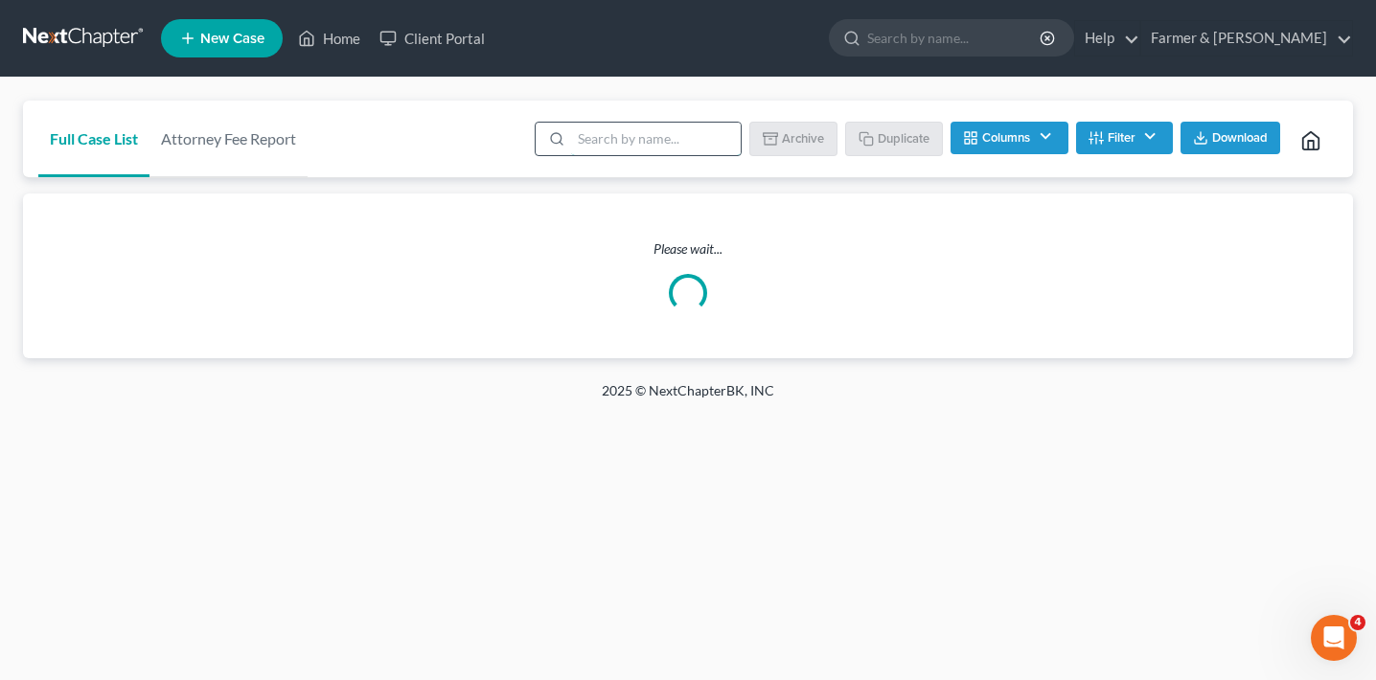
click at [615, 138] on input "search" at bounding box center [656, 139] width 170 height 33
type input "purefide"
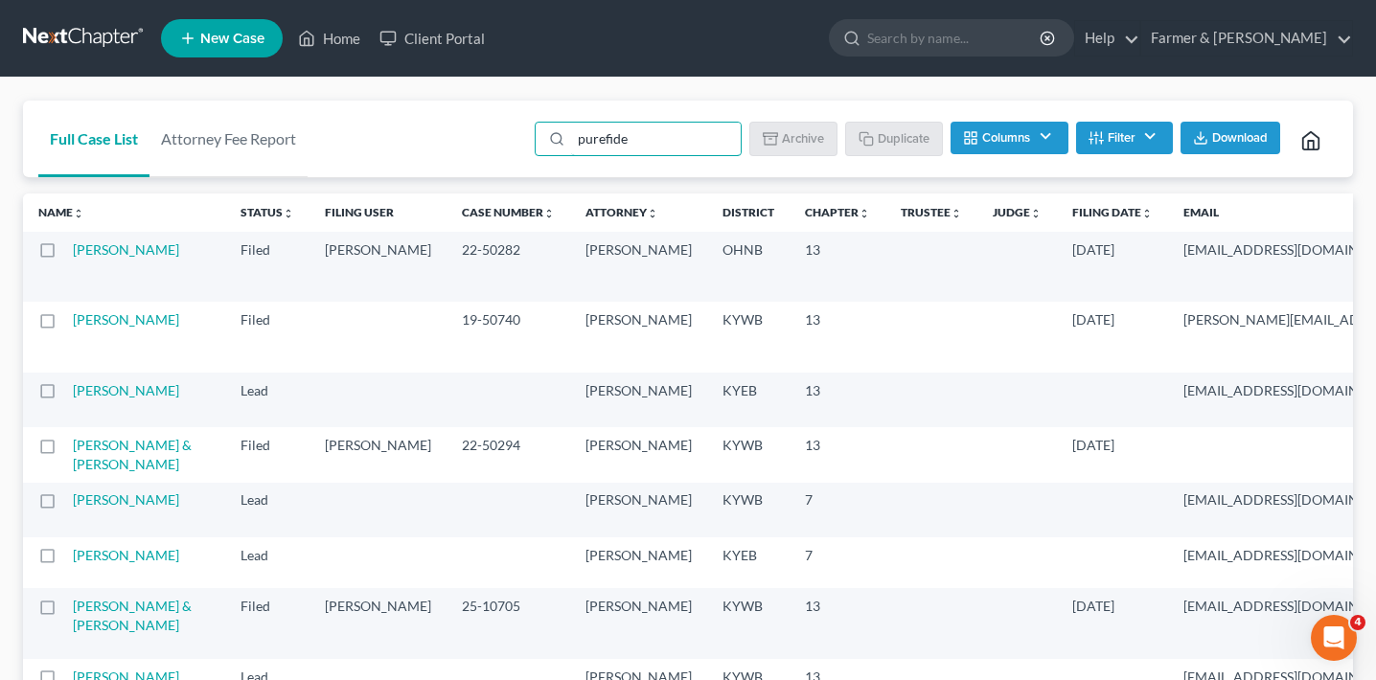
click at [102, 280] on td "[PERSON_NAME]" at bounding box center [149, 267] width 152 height 70
click at [102, 258] on link "[PERSON_NAME]" at bounding box center [126, 249] width 106 height 16
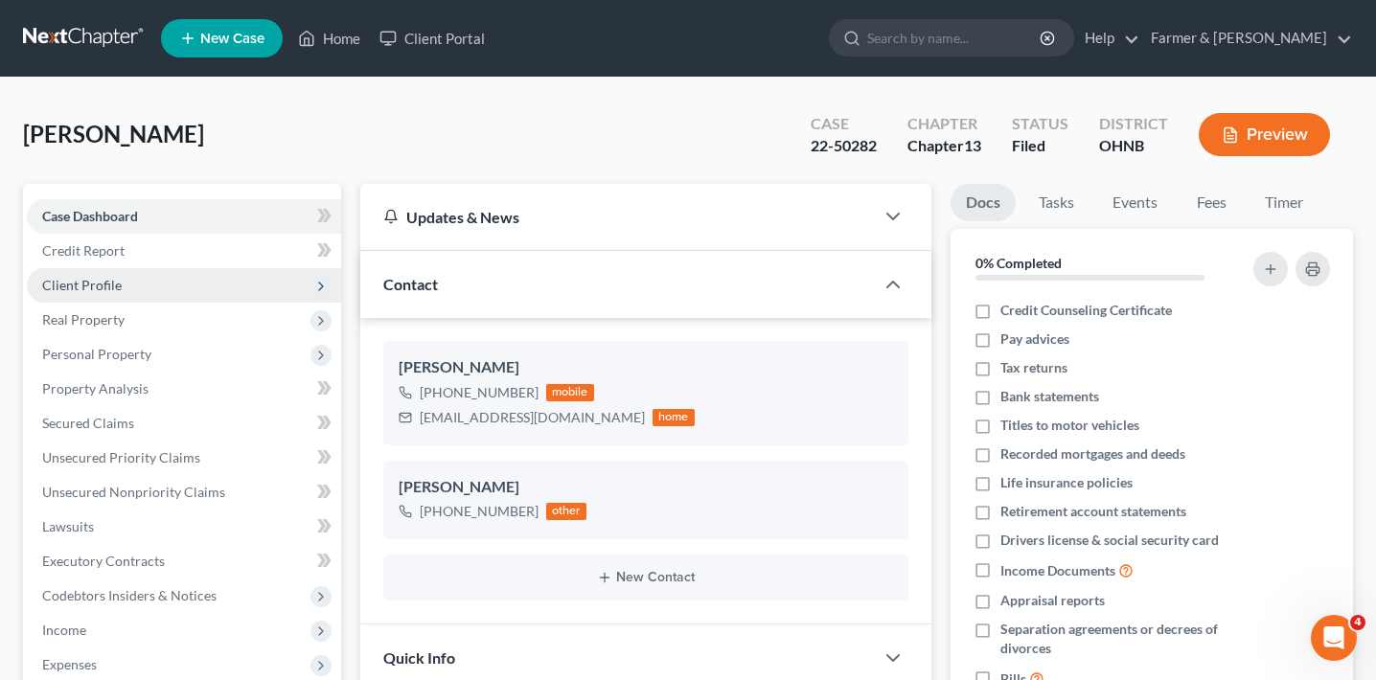
click at [235, 271] on span "Client Profile" at bounding box center [184, 285] width 314 height 34
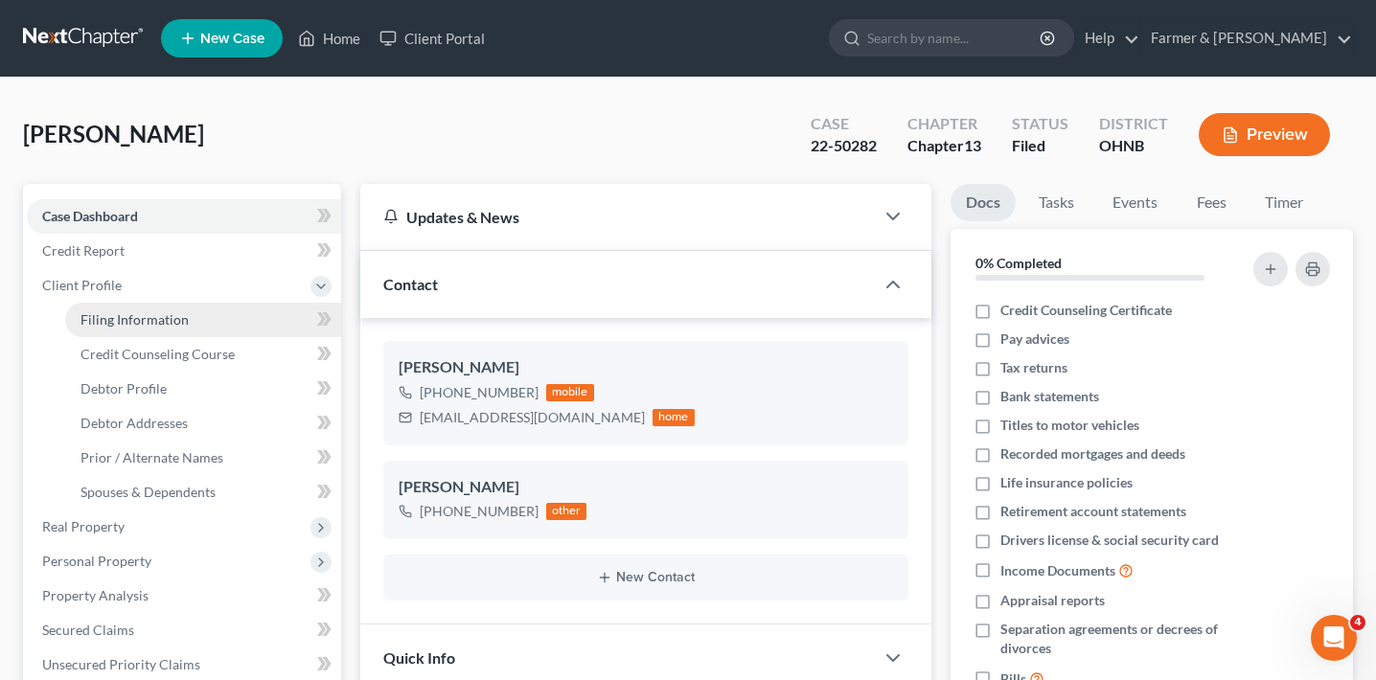
click at [229, 308] on link "Filing Information" at bounding box center [203, 320] width 276 height 34
select select "1"
select select "0"
select select "3"
select select "61"
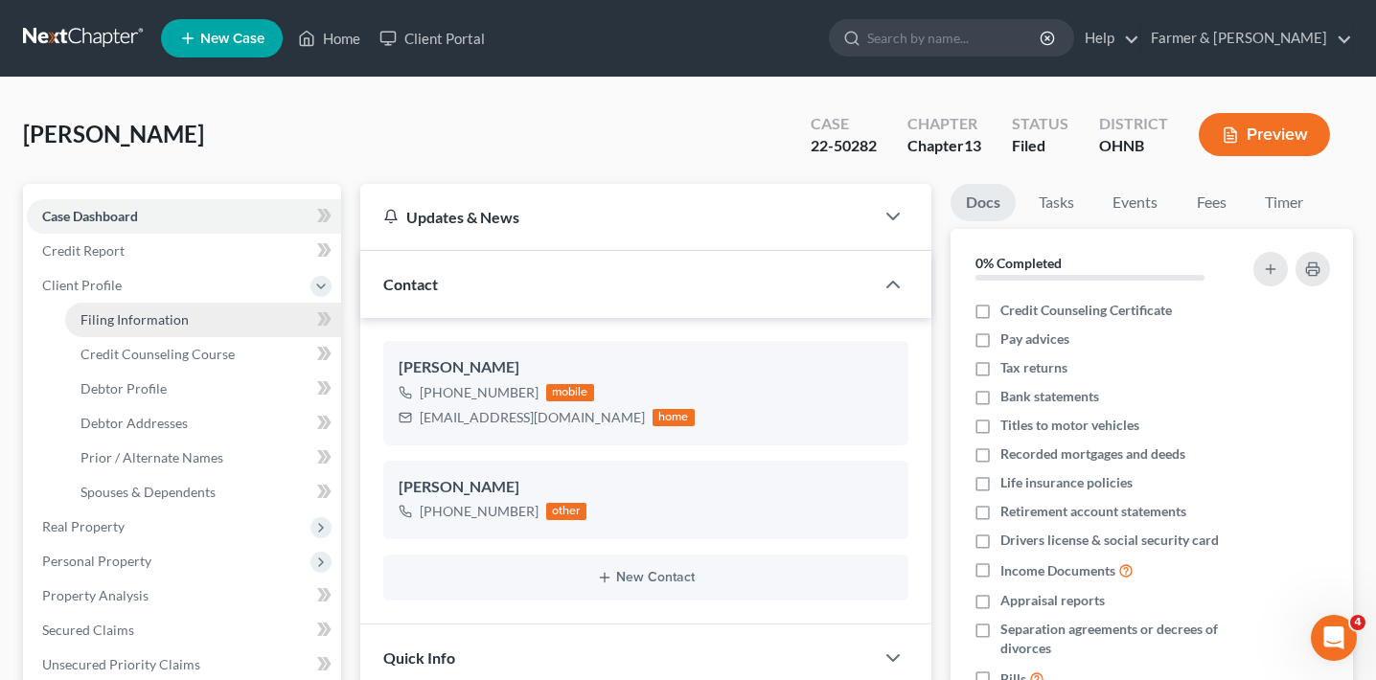
select select "2"
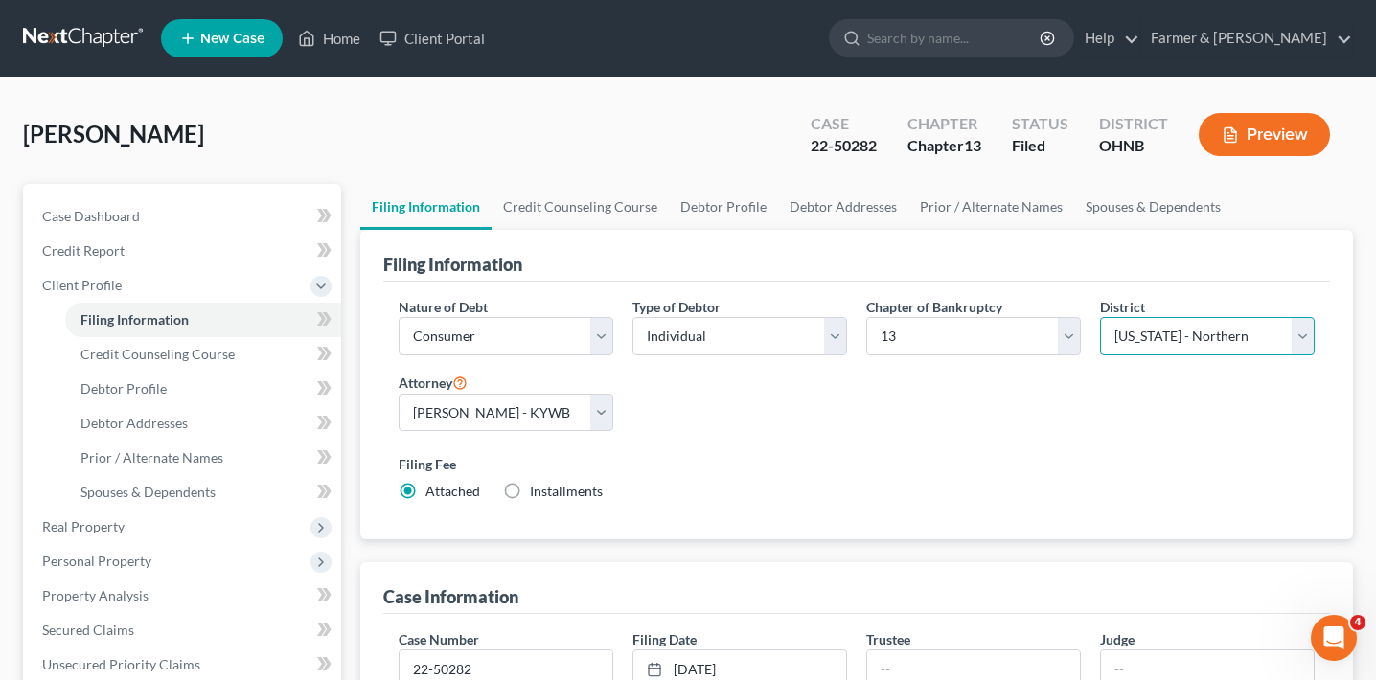
click at [1128, 344] on select "Select Alabama - Middle Alabama - Northern Alabama - Southern Alaska Arizona Ar…" at bounding box center [1207, 336] width 215 height 38
select select "33"
click at [1100, 317] on select "Select Alabama - Middle Alabama - Northern Alabama - Southern Alaska Arizona Ar…" at bounding box center [1207, 336] width 215 height 38
click at [1031, 276] on div "Filing Information" at bounding box center [856, 256] width 946 height 52
click at [358, 32] on link "Home" at bounding box center [328, 38] width 81 height 34
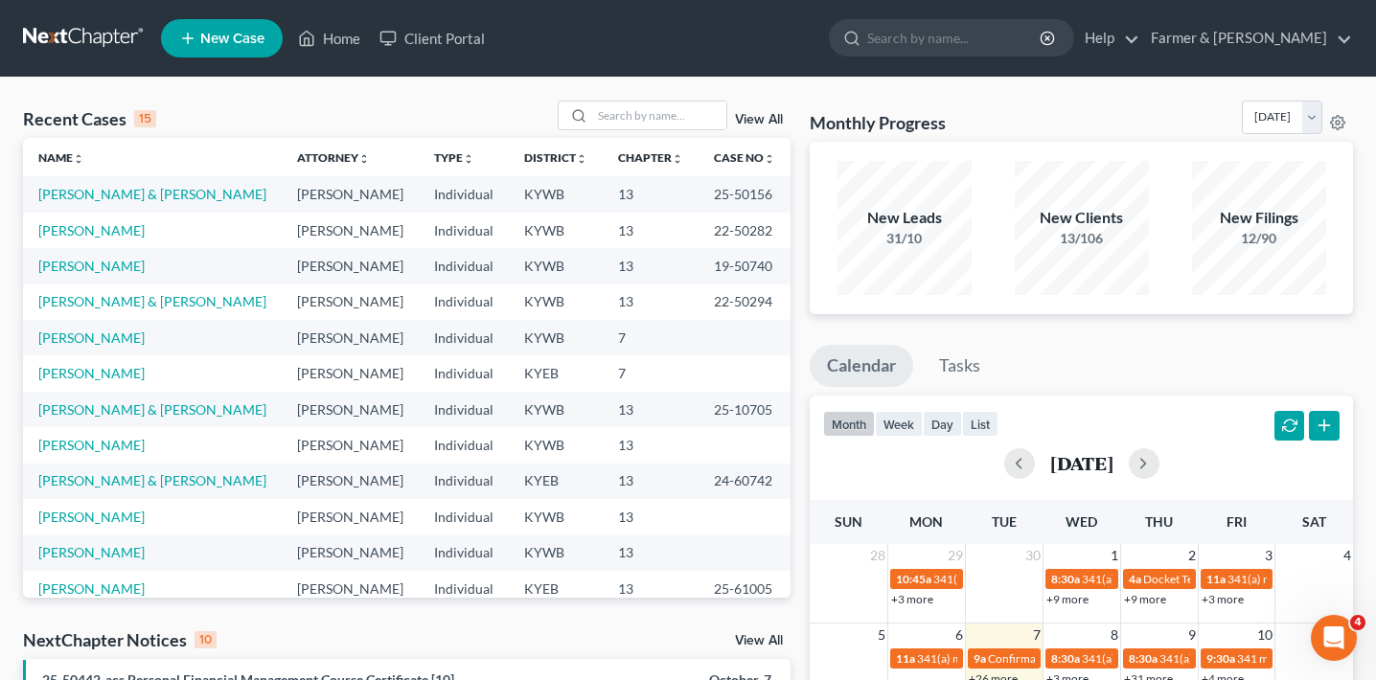
click at [757, 122] on link "View All" at bounding box center [759, 119] width 48 height 13
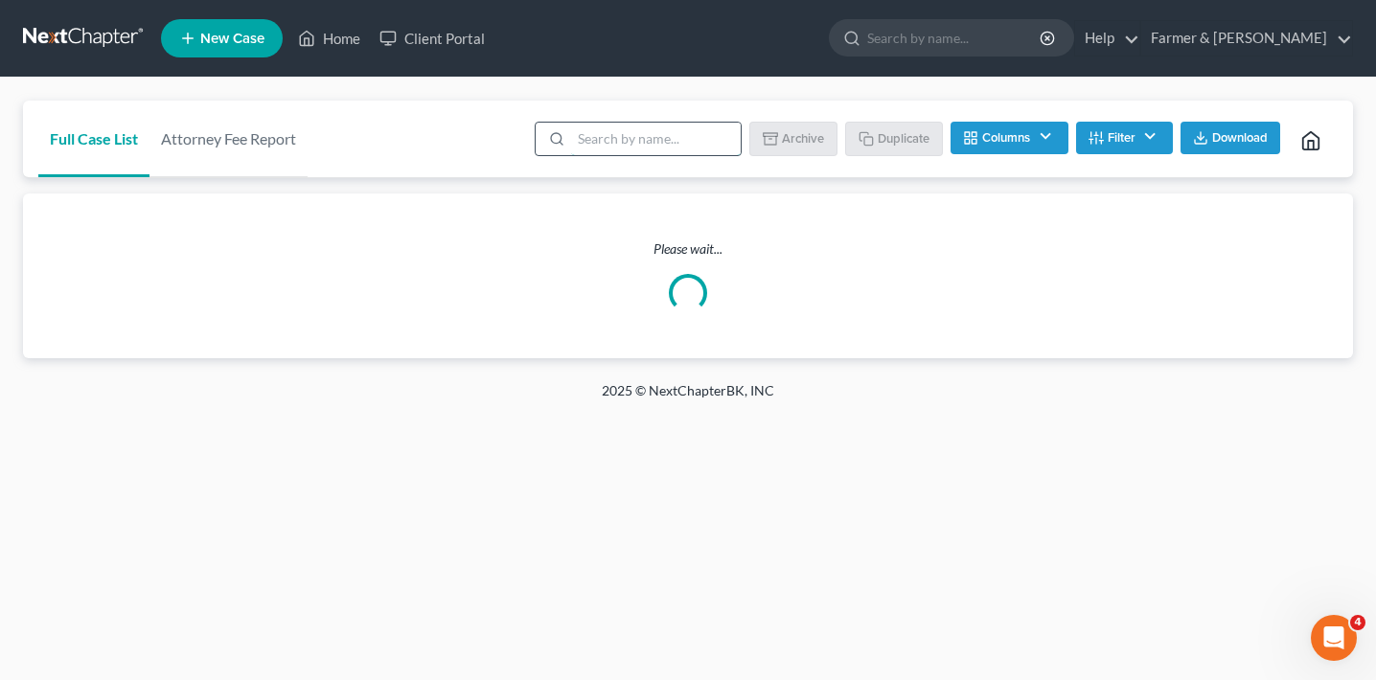
click at [641, 136] on input "search" at bounding box center [656, 139] width 170 height 33
click at [410, 149] on div "Full Case List Attorney Fee Report Batch Download Archive Un-archive Duplicate …" at bounding box center [688, 140] width 1330 height 78
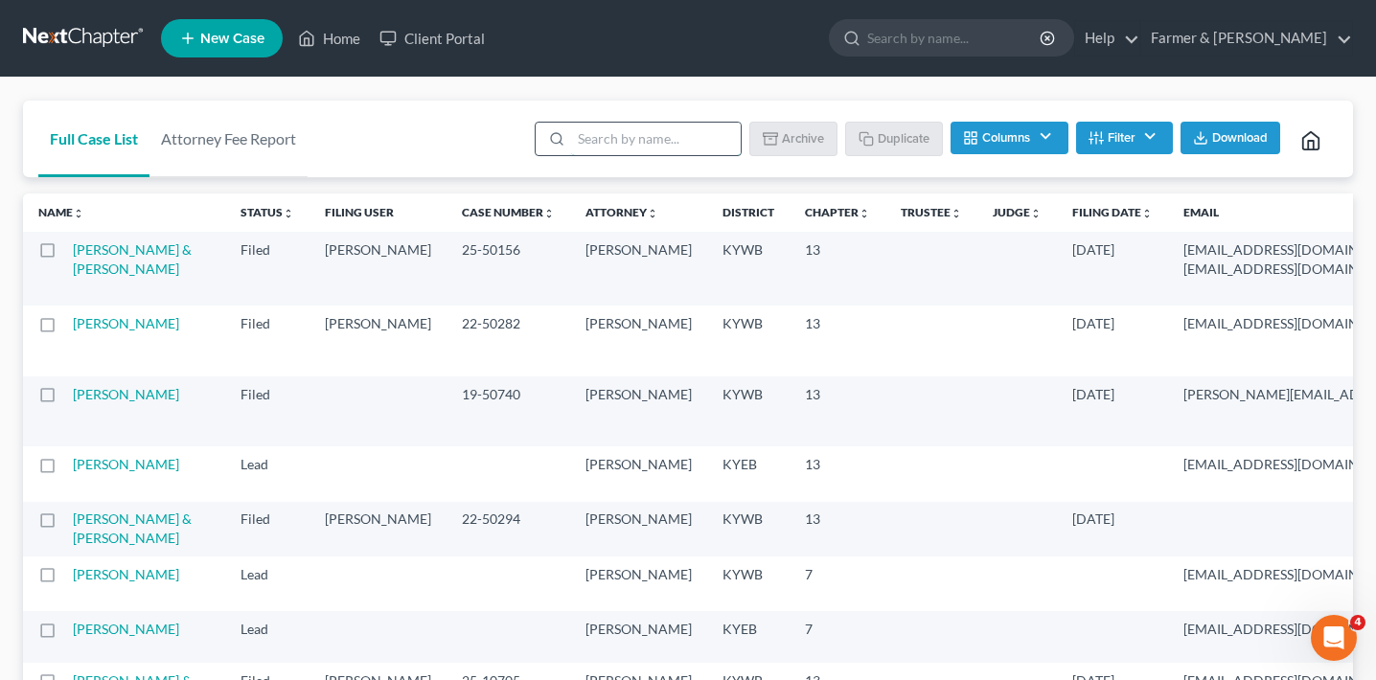
click at [601, 146] on input "search" at bounding box center [656, 139] width 170 height 33
type input "purefide"
